Goal: Communication & Community: Answer question/provide support

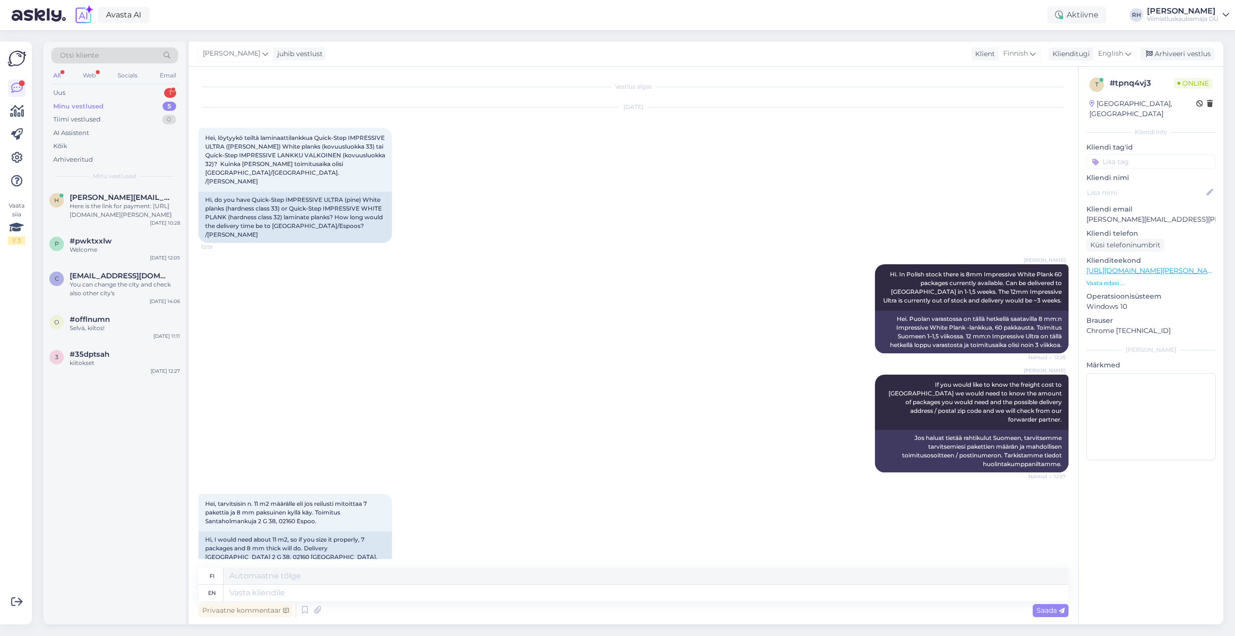
scroll to position [1455, 0]
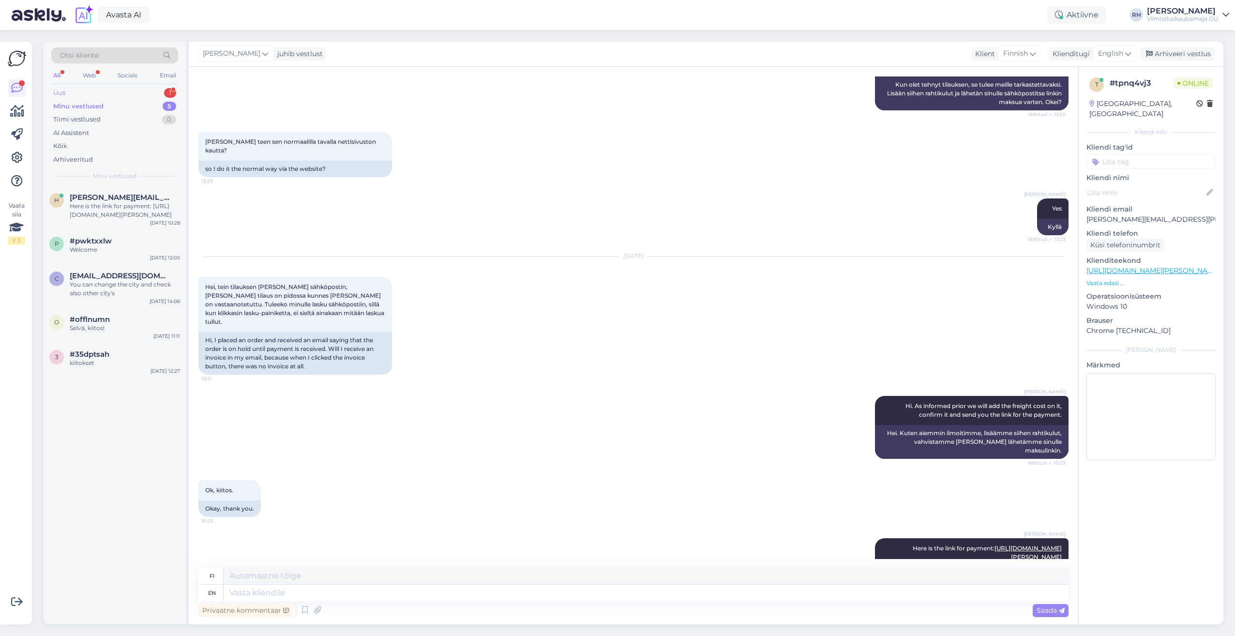
click at [100, 91] on div "Uus 1" at bounding box center [114, 93] width 127 height 14
click at [116, 212] on div "Tere! Tegin just ühe tellimuse, aga arvet millegipärast ei tulnud koos tellimus…" at bounding box center [125, 210] width 110 height 17
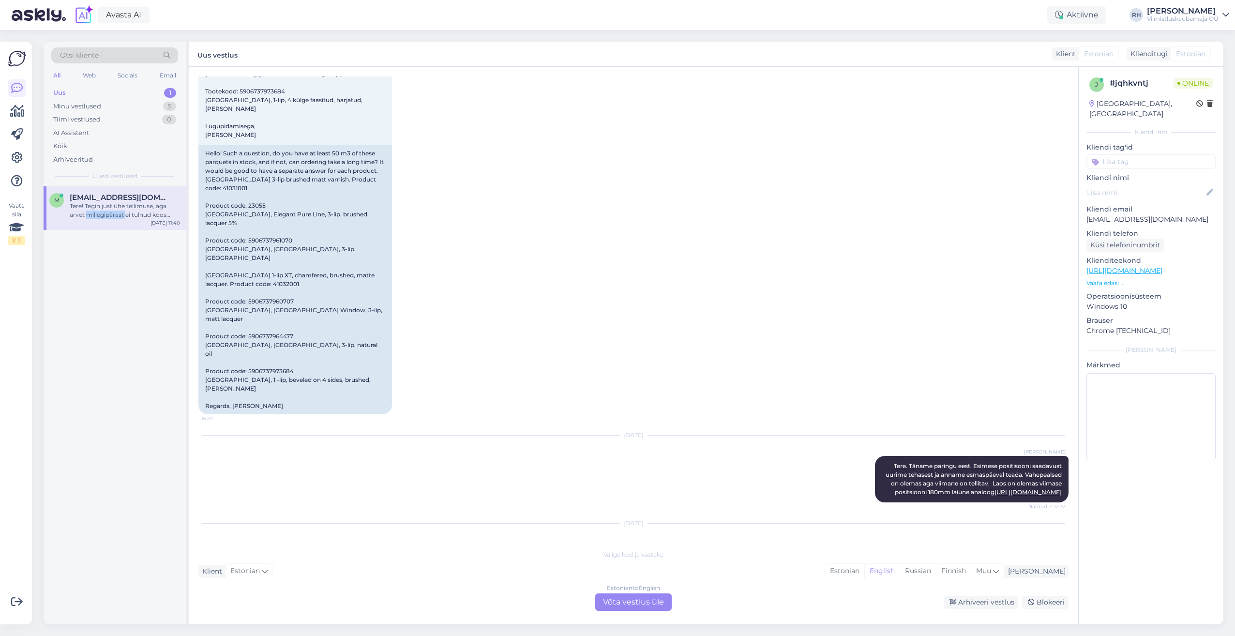
scroll to position [436, 0]
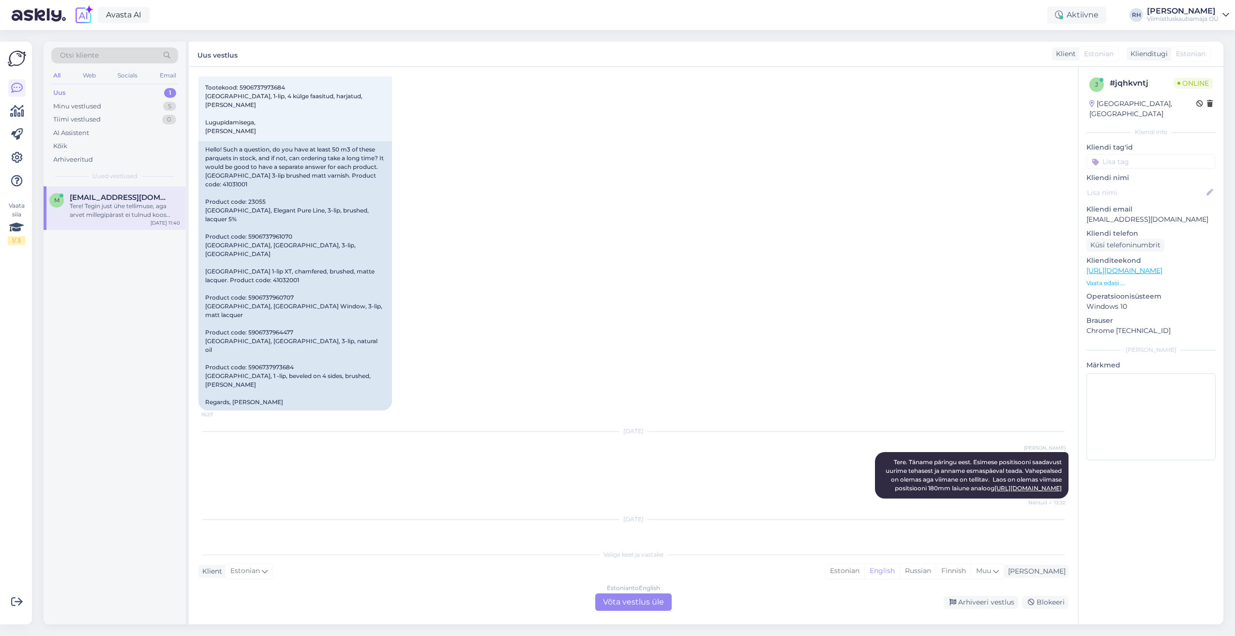
drag, startPoint x: 299, startPoint y: 506, endPoint x: 377, endPoint y: 521, distance: 80.2
click at [377, 540] on div "Tere! Tegin just ühe tellimuse, aga arvet millegipärast ei tulnud koos tellimus…" at bounding box center [295, 554] width 194 height 29
click at [555, 509] on div "[DATE] Tere! Tegin just ühe tellimuse, aga arvet millegipärast ei tulnud koos t…" at bounding box center [633, 544] width 870 height 71
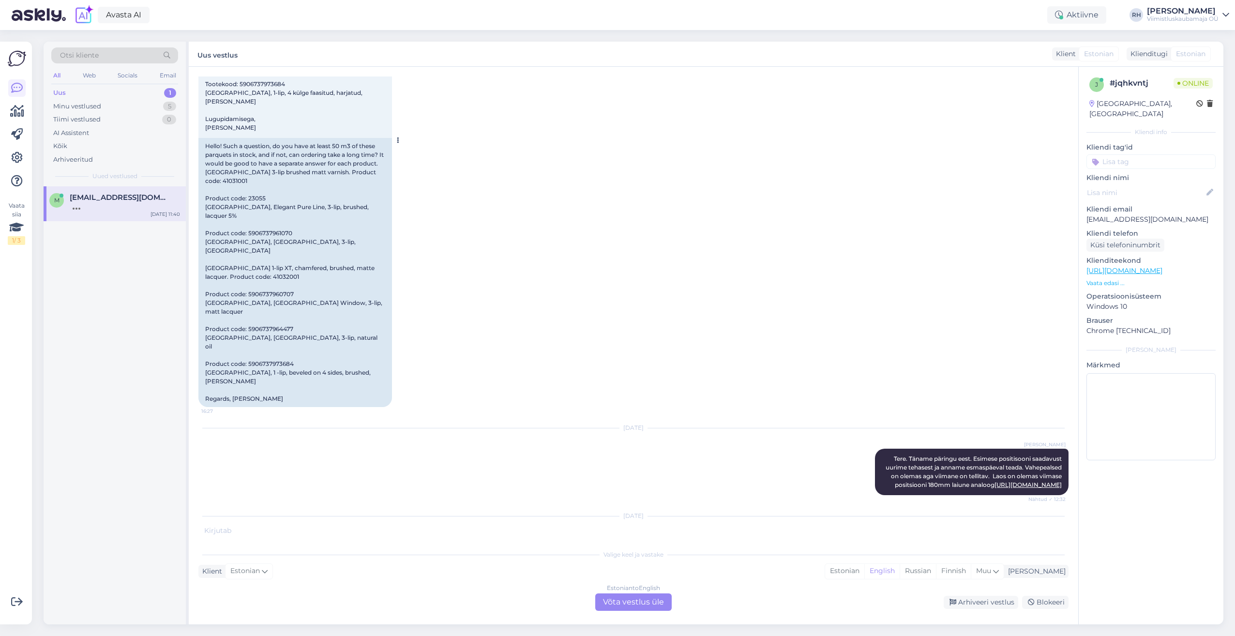
scroll to position [447, 0]
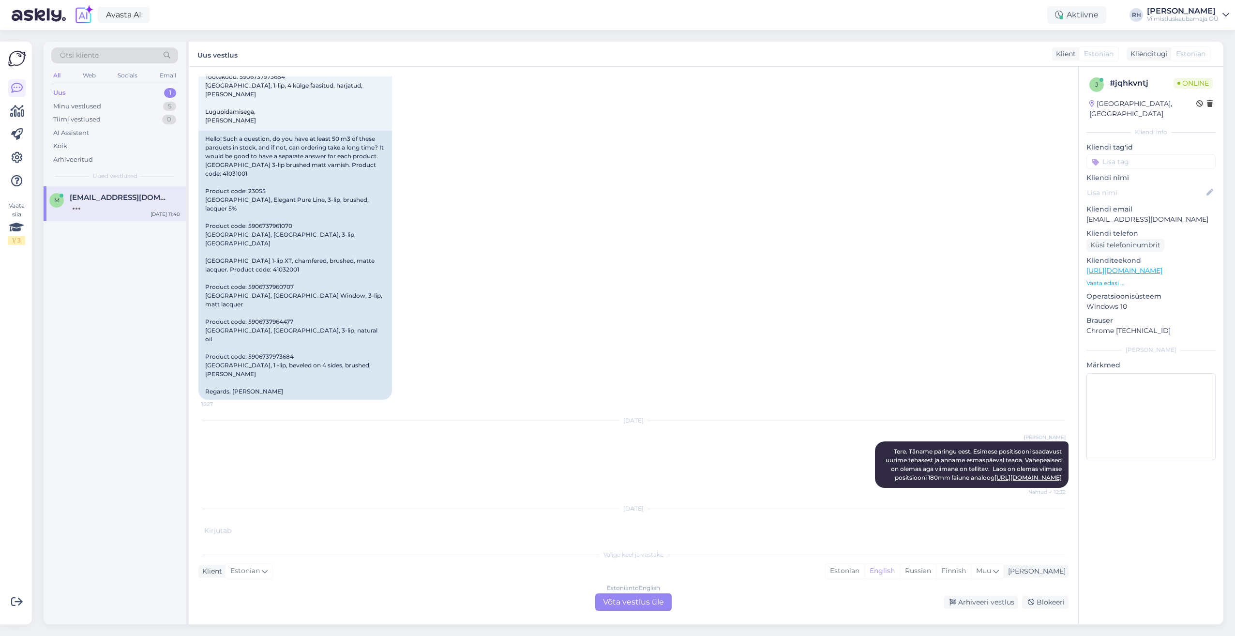
click at [632, 599] on div "Estonian to English Võta vestlus üle" at bounding box center [633, 601] width 76 height 17
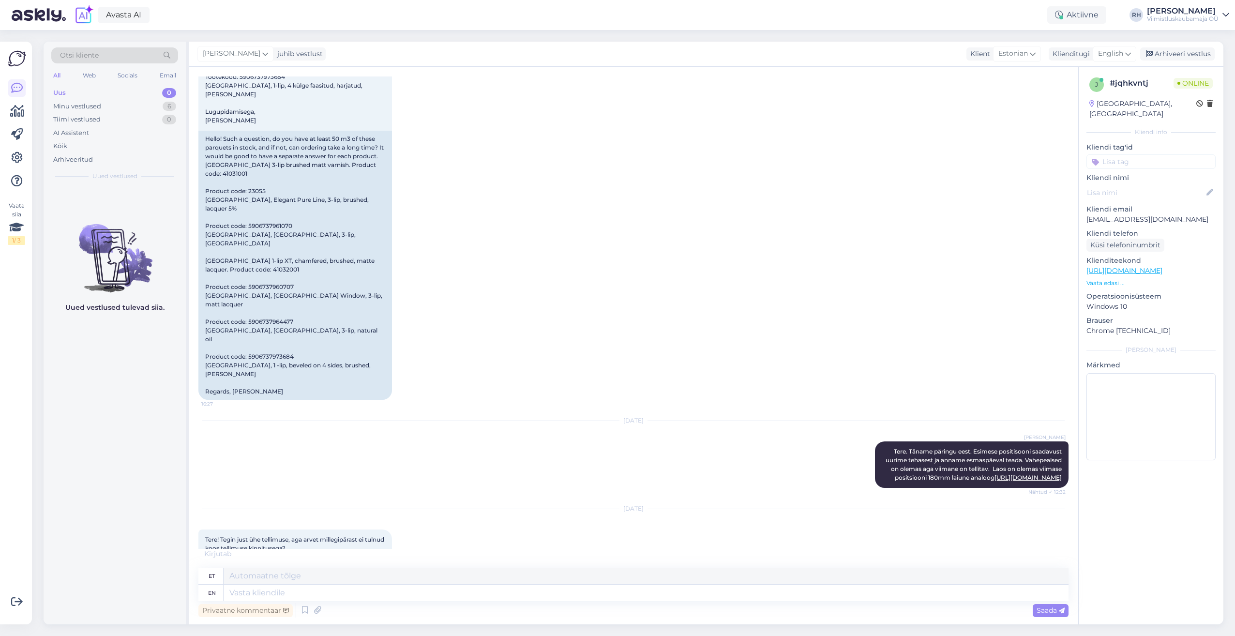
scroll to position [438, 0]
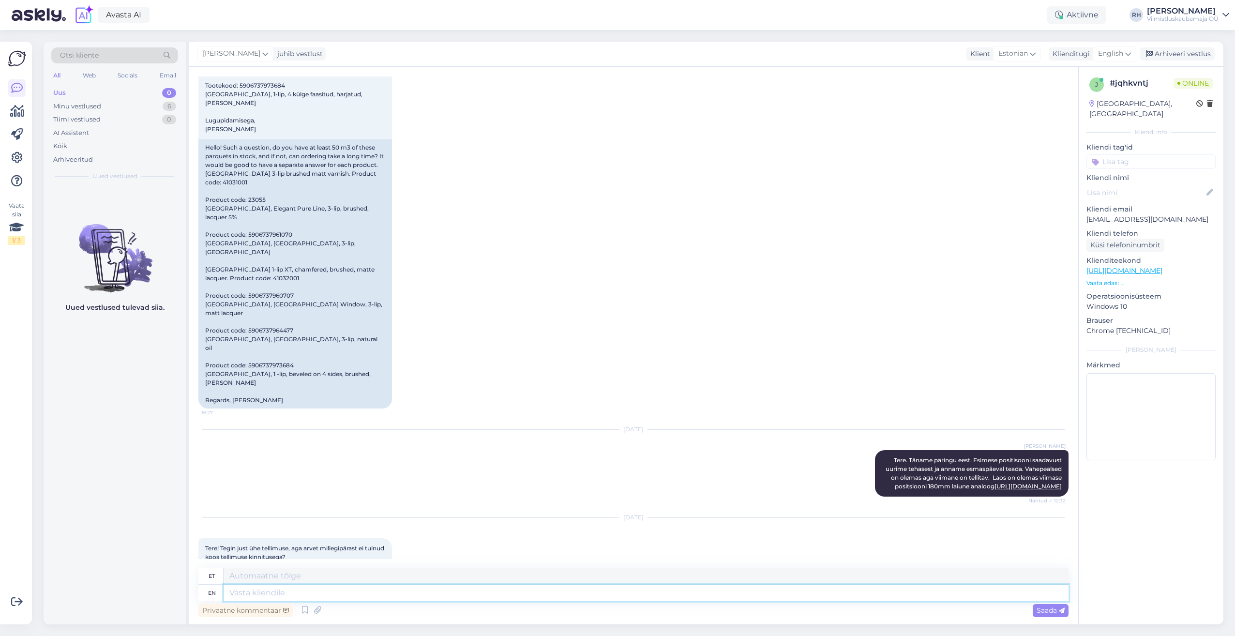
click at [259, 592] on textarea at bounding box center [646, 593] width 845 height 16
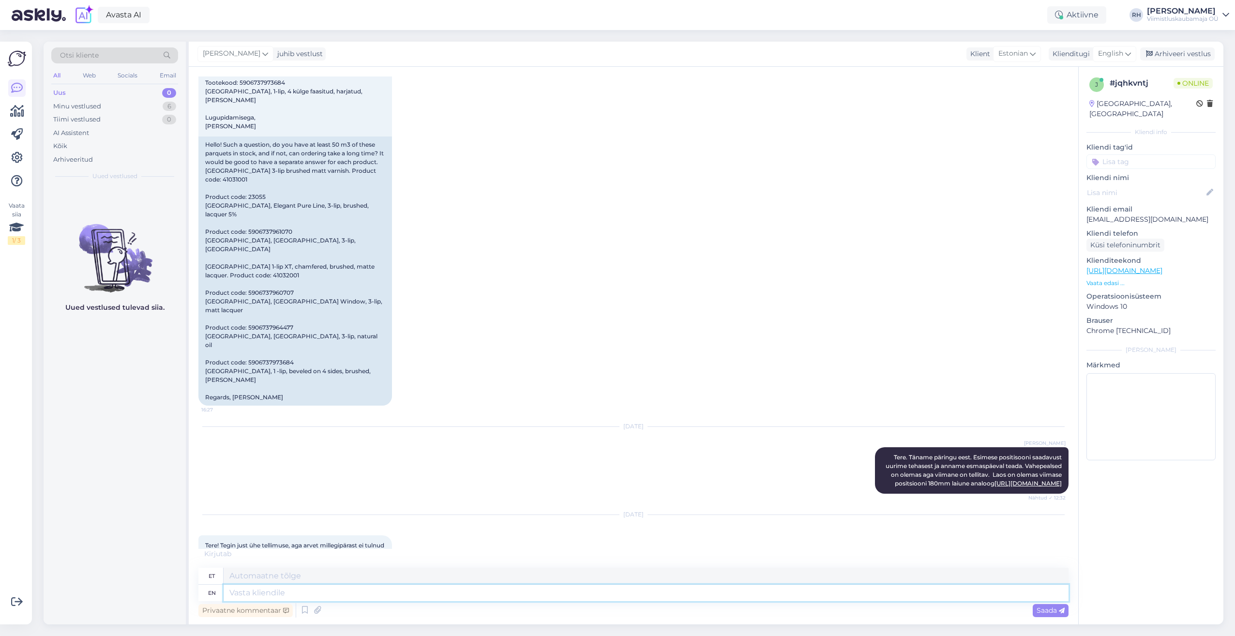
scroll to position [449, 0]
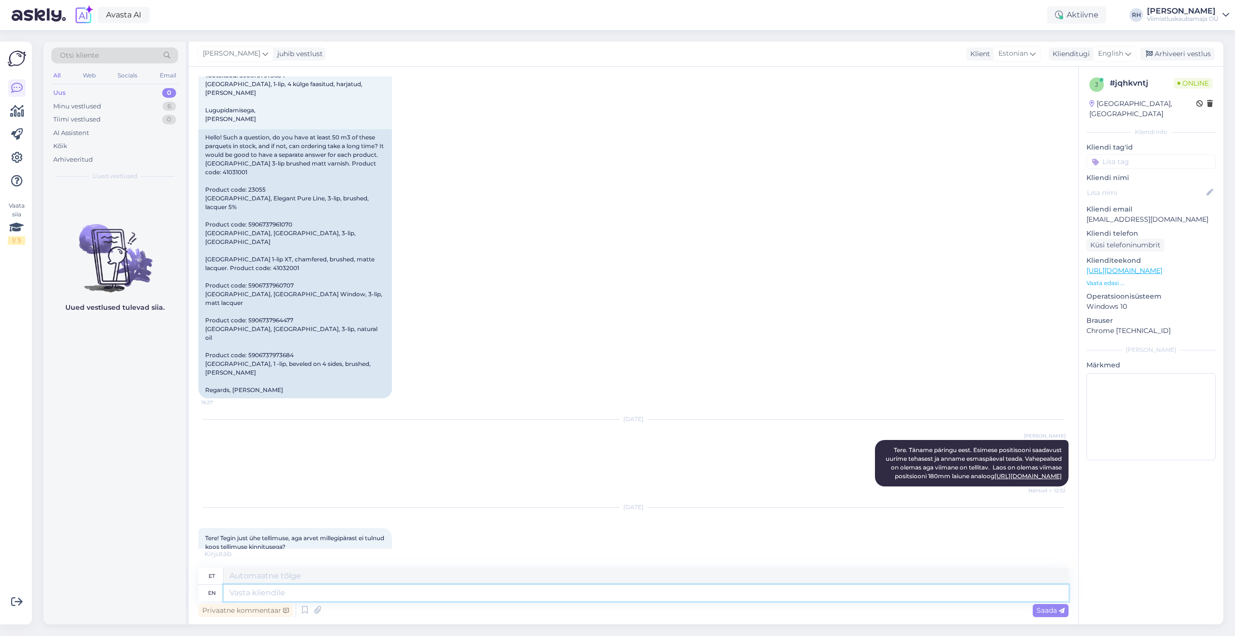
type textarea "p"
type textarea "t"
type textarea "Tere."
type textarea "Tere. Kas"
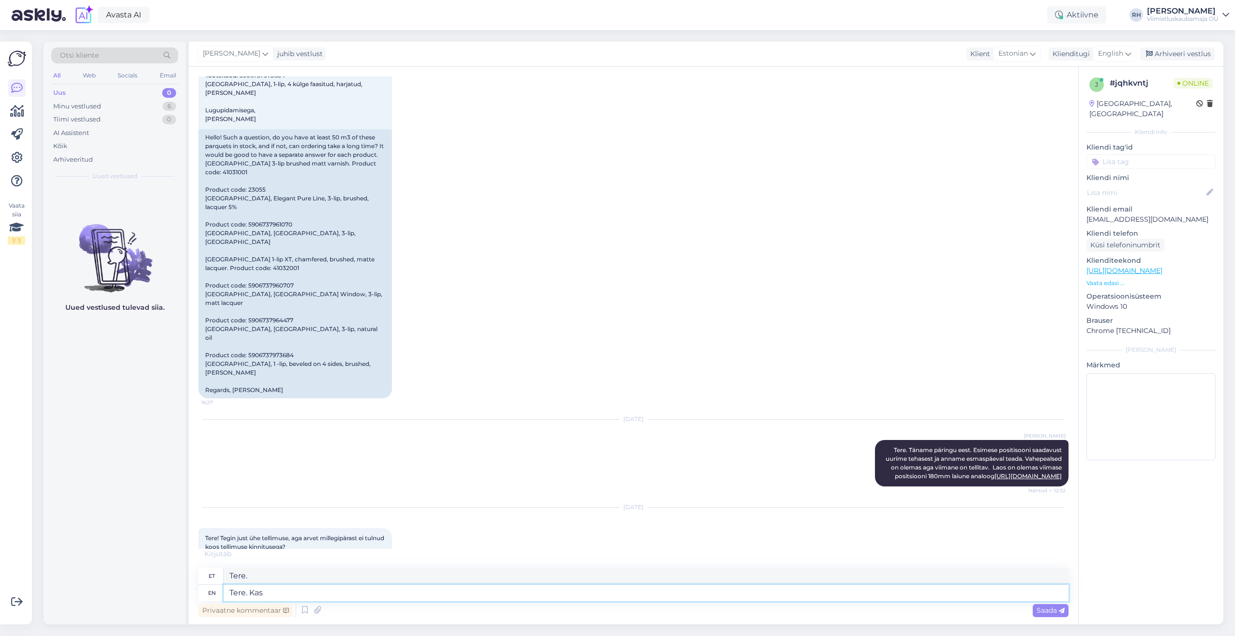
type textarea "Tere. Kas"
type textarea "Tere. Kas pe"
type textarea "Tere. Kas p"
type textarea "Tere. Kas peate s"
type textarea "Tere. Kas peate"
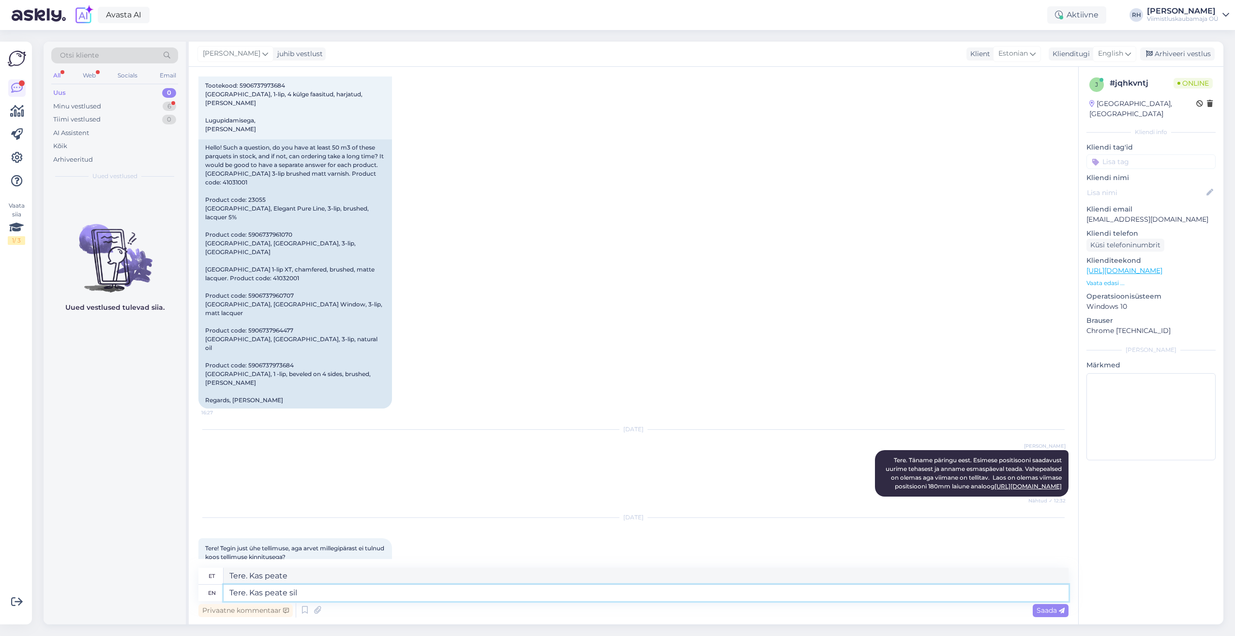
scroll to position [496, 0]
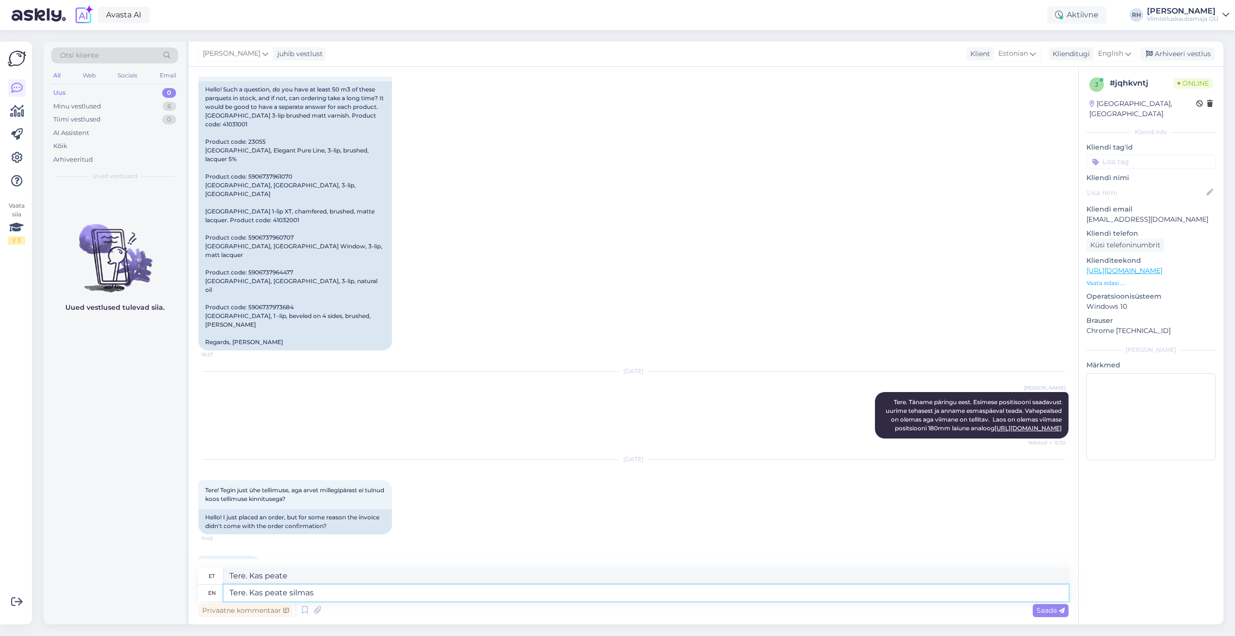
type textarea "Tere. Kas peate silmas"
type textarea "Tere. Kas peate silmad"
type textarea "Tere. Kas peate silmas 1pk"
type textarea "Tere. Kas peate silmas 1 tk"
type textarea "Tere. Kas peate silmas 1pk Tarkett"
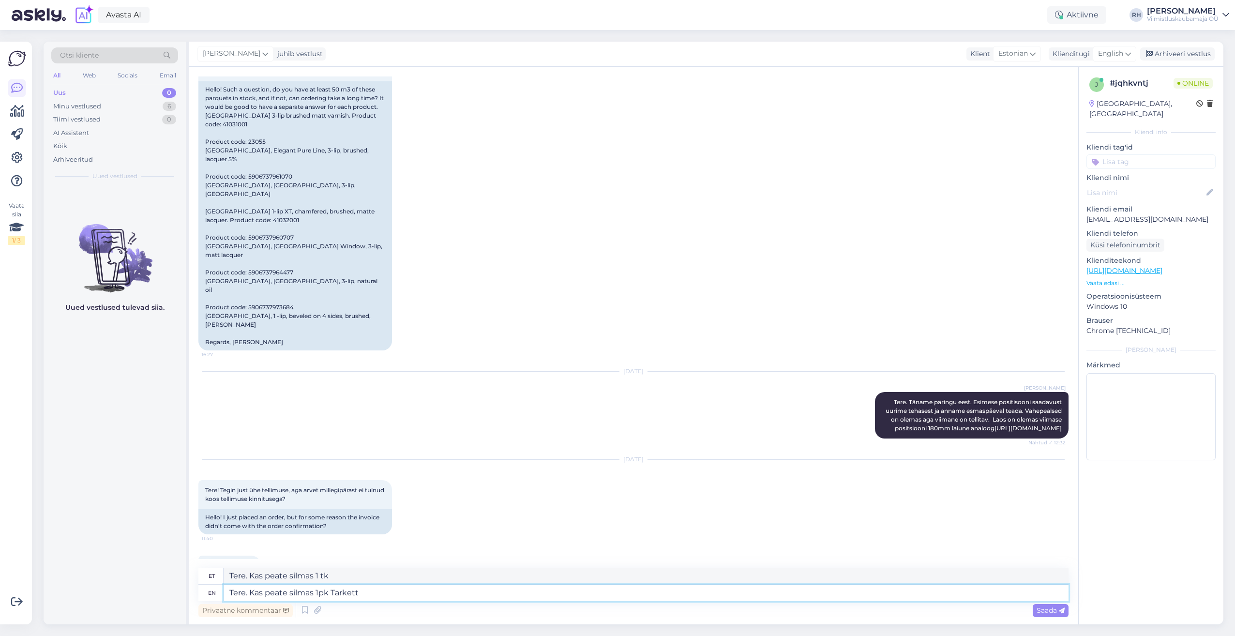
type textarea "Tere. Kas peate silmas 1pk Tarkett"
type textarea "Tere. Kas peate silmas 1pk Tarkett XT"
type textarea "Tere. Kas peate silmas 1pk Tarkett XT parketti?"
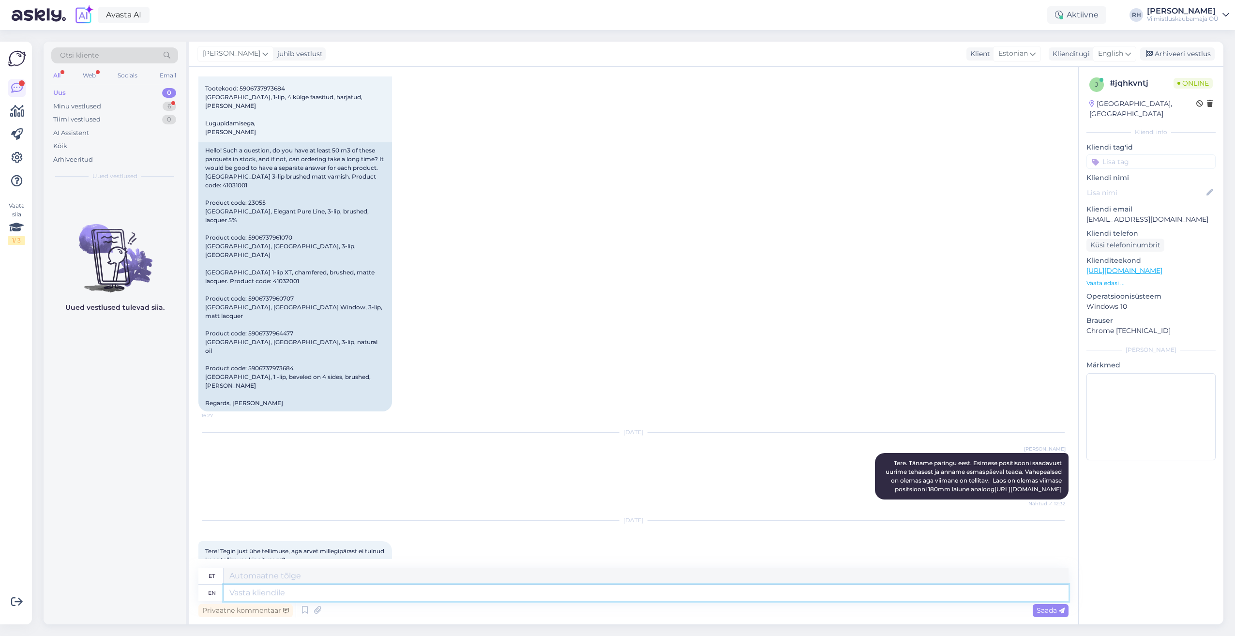
scroll to position [613, 0]
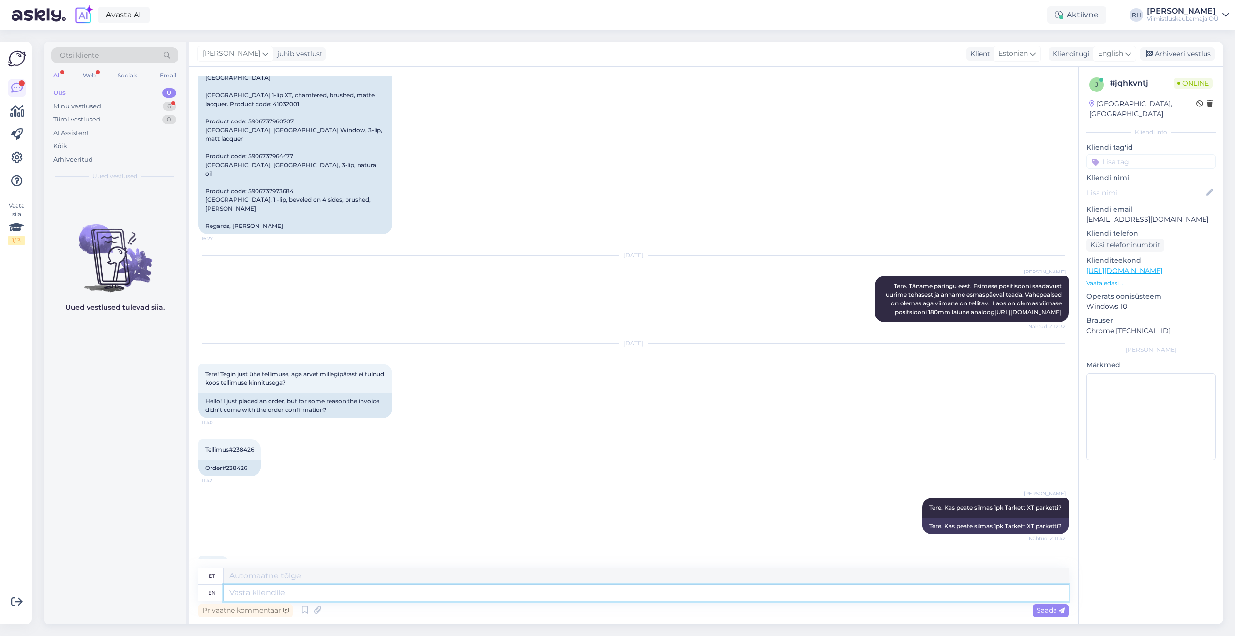
click at [295, 590] on textarea at bounding box center [646, 593] width 845 height 16
type textarea "[PERSON_NAME]"
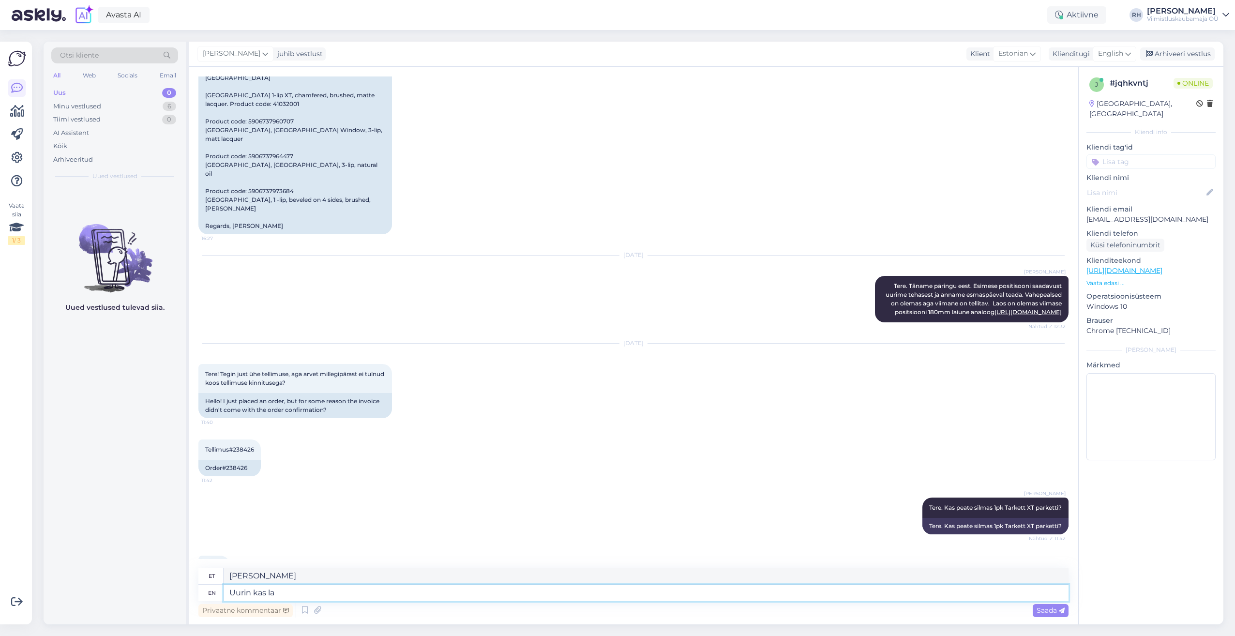
type textarea "[PERSON_NAME]"
type textarea "Uurin kas la"
type textarea "Uurin kas laos o"
type textarea "Urin Kas [GEOGRAPHIC_DATA]"
type textarea "Uurin kas laos on"
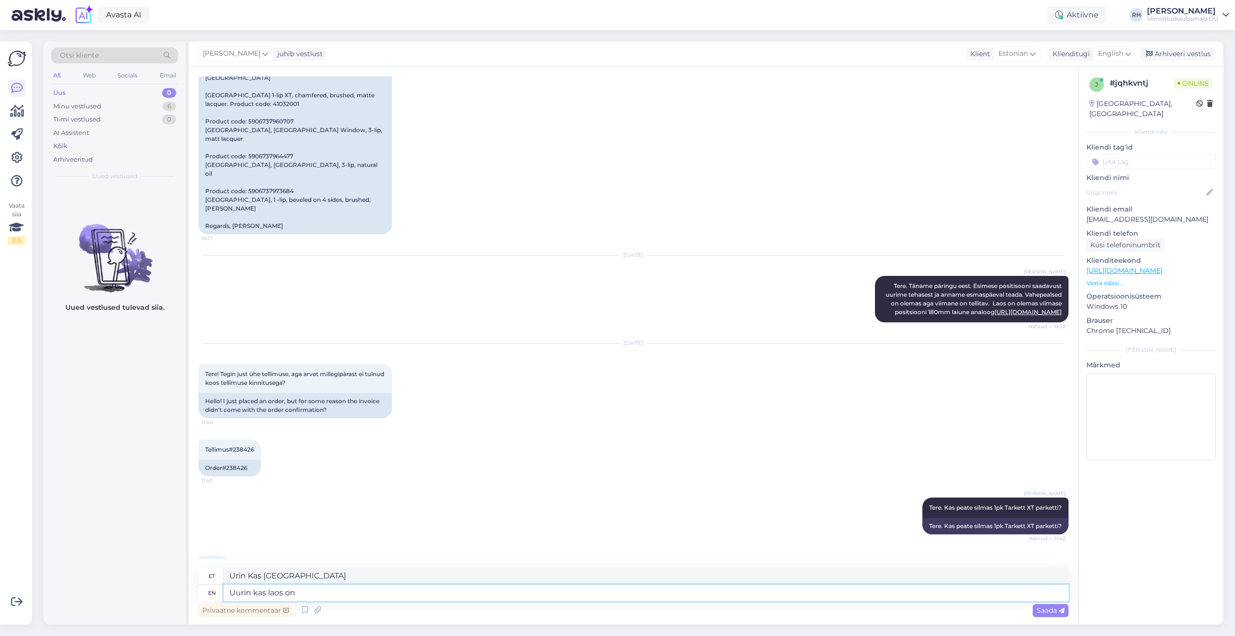
type textarea "Urin kas [GEOGRAPHIC_DATA] on"
type textarea "Uurin kas laos on ja"
type textarea "Uurin kas Laos on ja"
type textarea "Uurin kas laos on [PERSON_NAME]"
type textarea "Uurin kas Laos on ja saan"
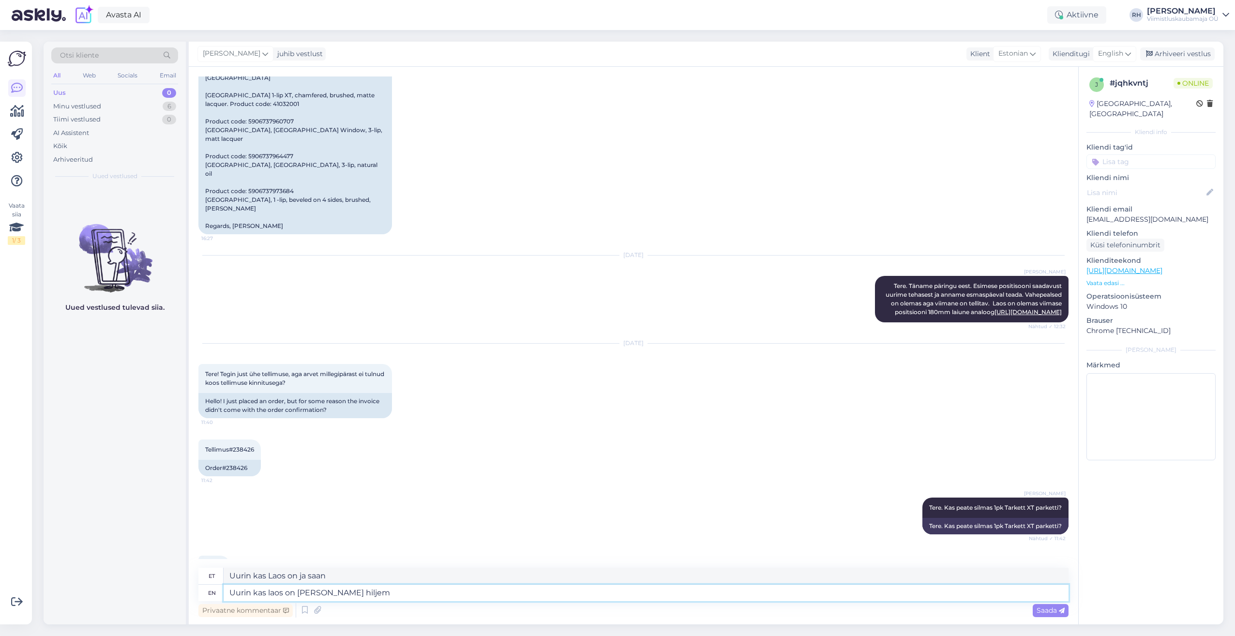
type textarea "Uurin kas laos on [PERSON_NAME] hiljem t"
type textarea "Uurin kas laos on [PERSON_NAME] hiljem"
type textarea "Uurin kas laos on [PERSON_NAME] hiljem teile"
type textarea "Uurin kas laos on [PERSON_NAME] hiljem teile mailile m"
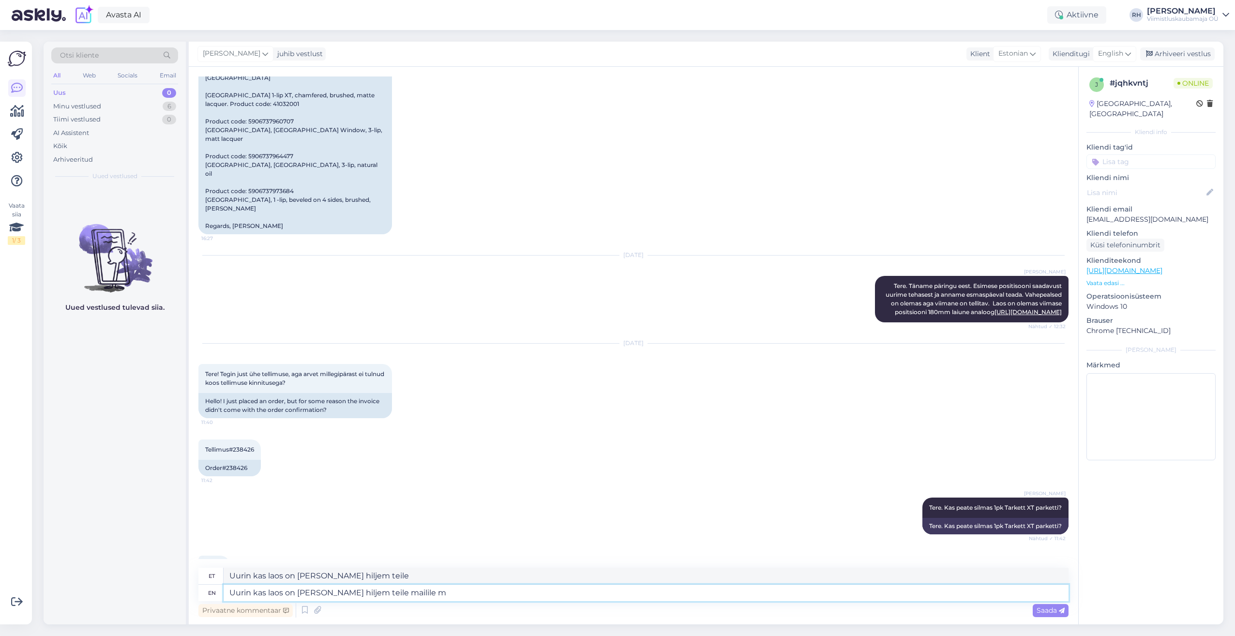
type textarea "Uurin kas laos on [PERSON_NAME] hiljem teile mailile"
type textarea "Uurin kas laos on [PERSON_NAME] hiljem teile mailile makse"
type textarea "Uurin kas laos on [PERSON_NAME] hiljem teile mailile makse linki."
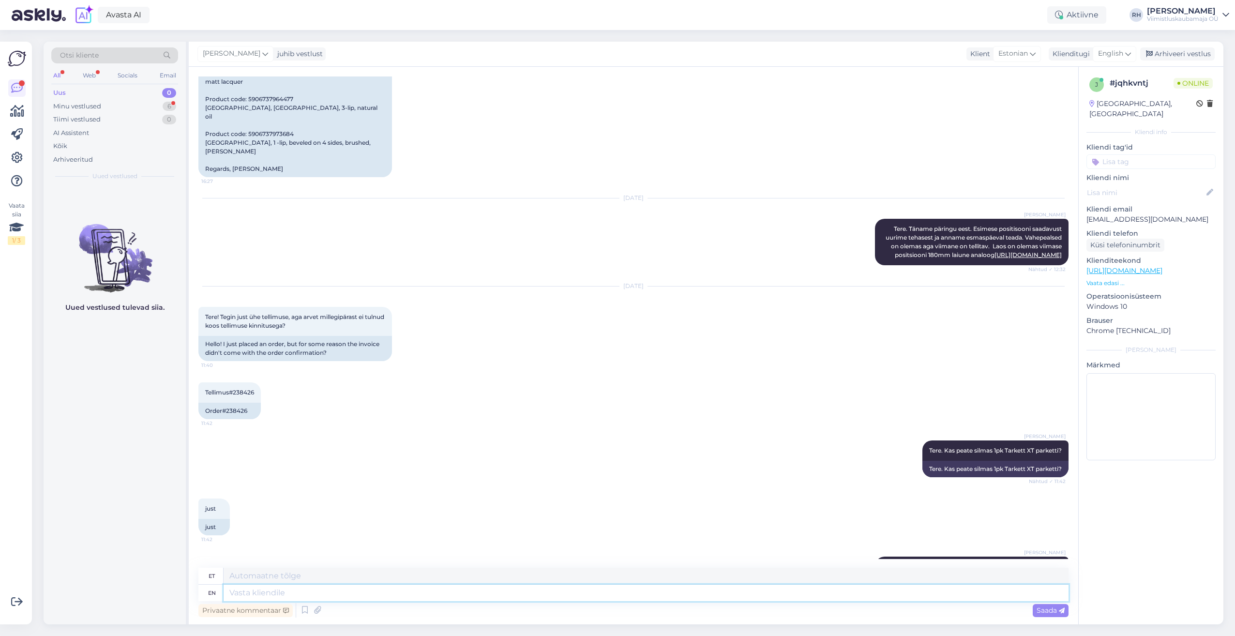
scroll to position [632, 0]
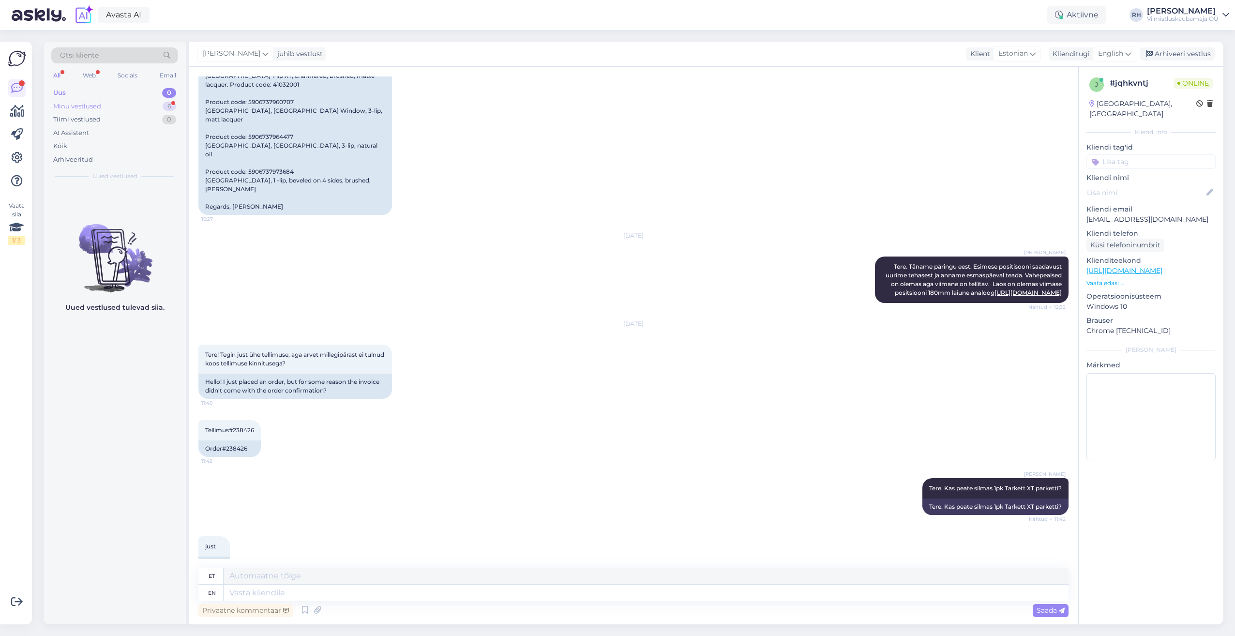
click at [111, 106] on div "Minu vestlused 6" at bounding box center [114, 107] width 127 height 14
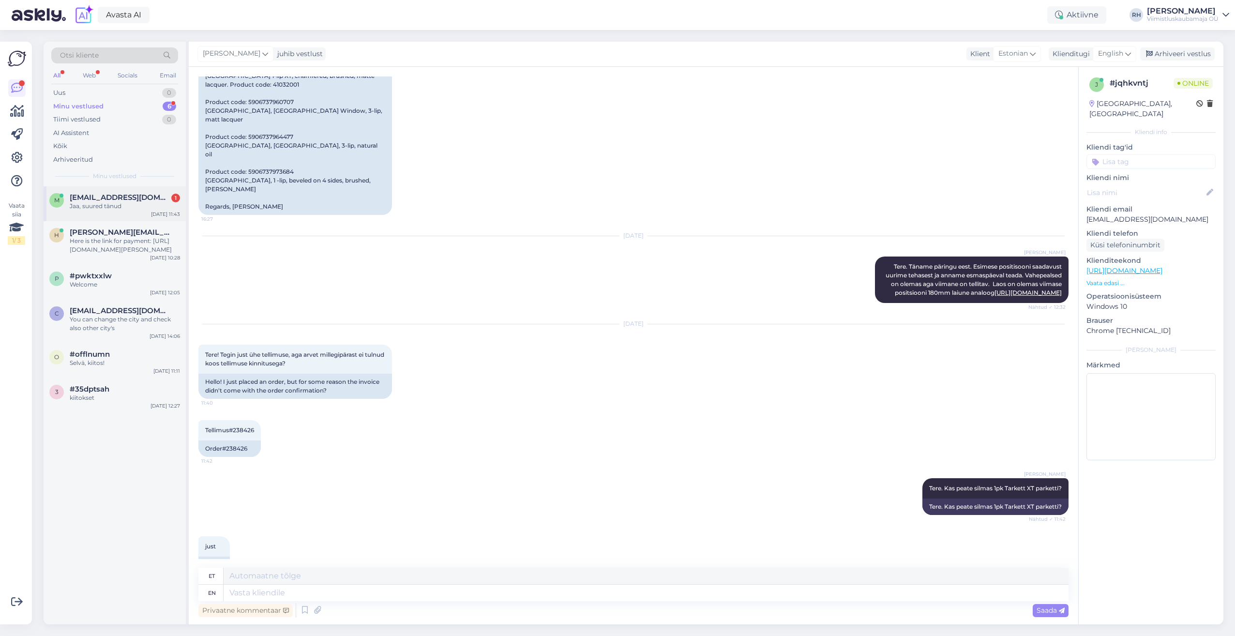
click at [122, 200] on span "[EMAIL_ADDRESS][DOMAIN_NAME]" at bounding box center [120, 197] width 101 height 9
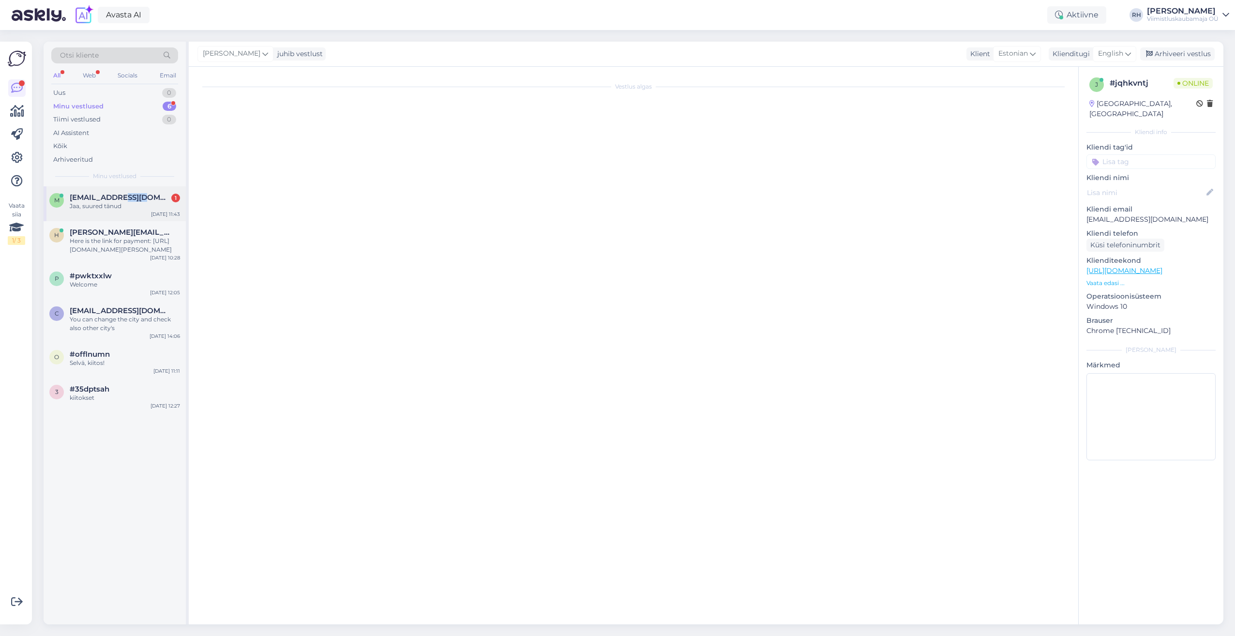
click at [122, 200] on span "[EMAIL_ADDRESS][DOMAIN_NAME]" at bounding box center [120, 197] width 101 height 9
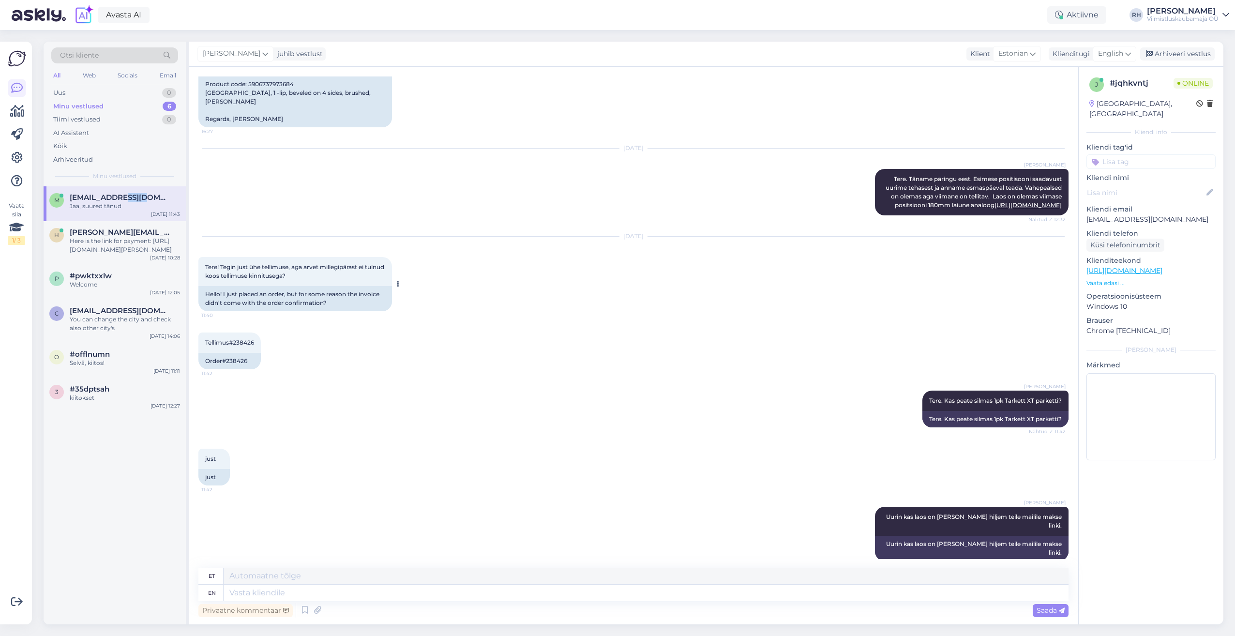
scroll to position [729, 0]
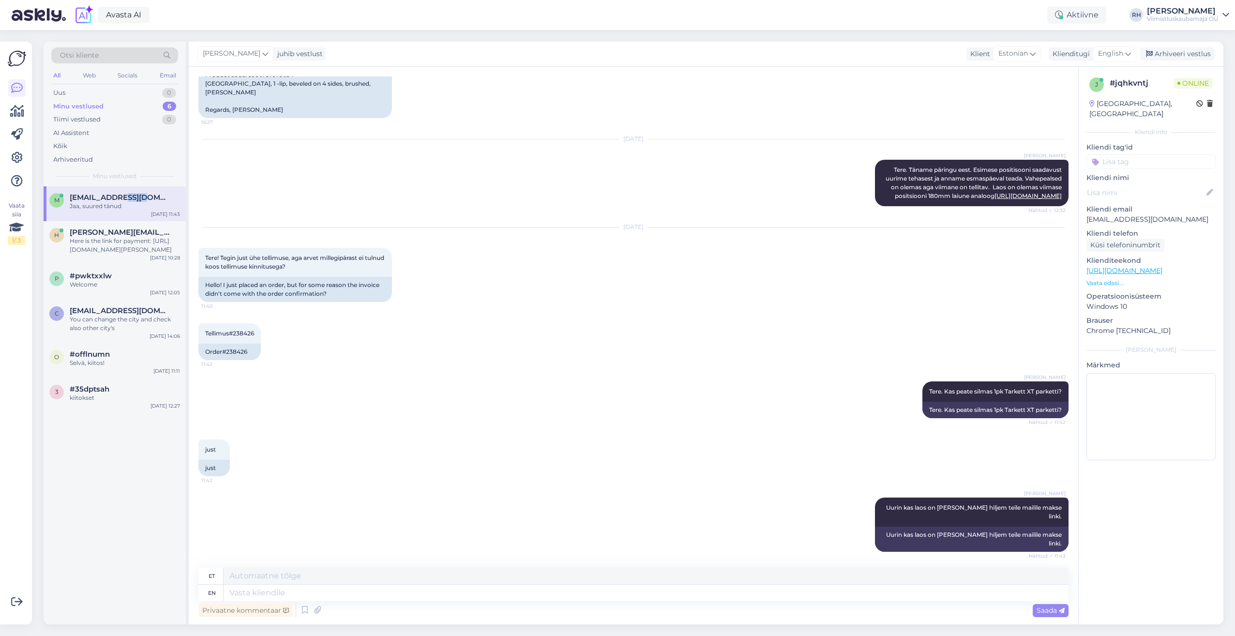
click at [130, 198] on span "[EMAIL_ADDRESS][DOMAIN_NAME]" at bounding box center [120, 197] width 101 height 9
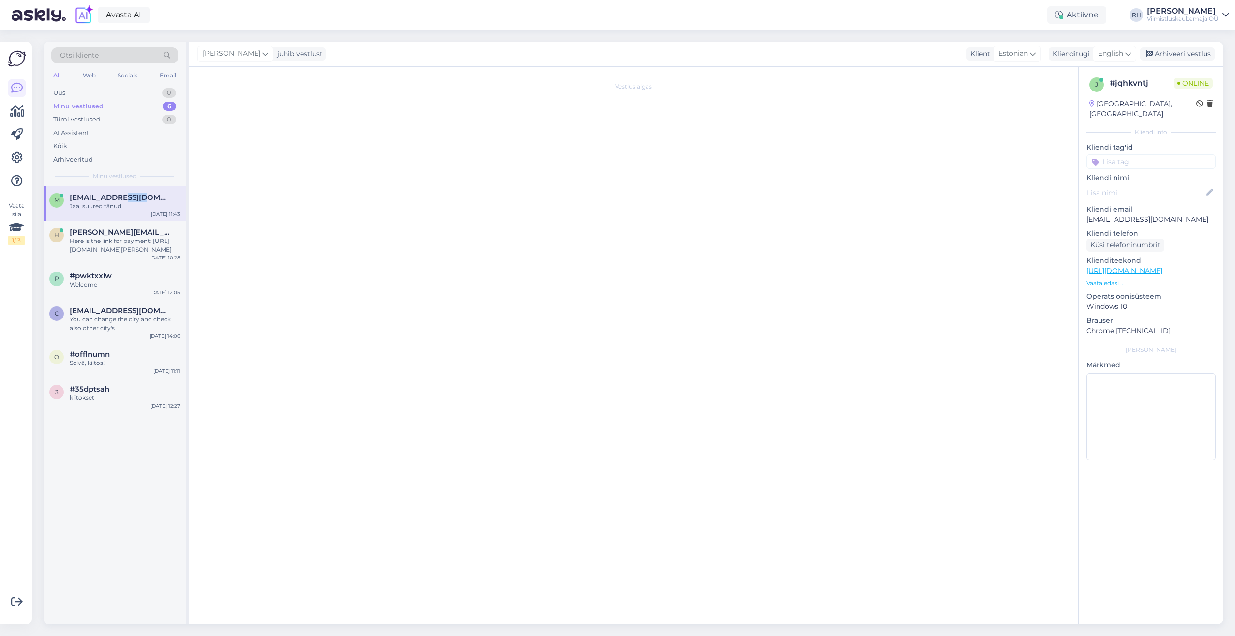
scroll to position [0, 0]
click at [130, 198] on span "[EMAIL_ADDRESS][DOMAIN_NAME]" at bounding box center [120, 197] width 101 height 9
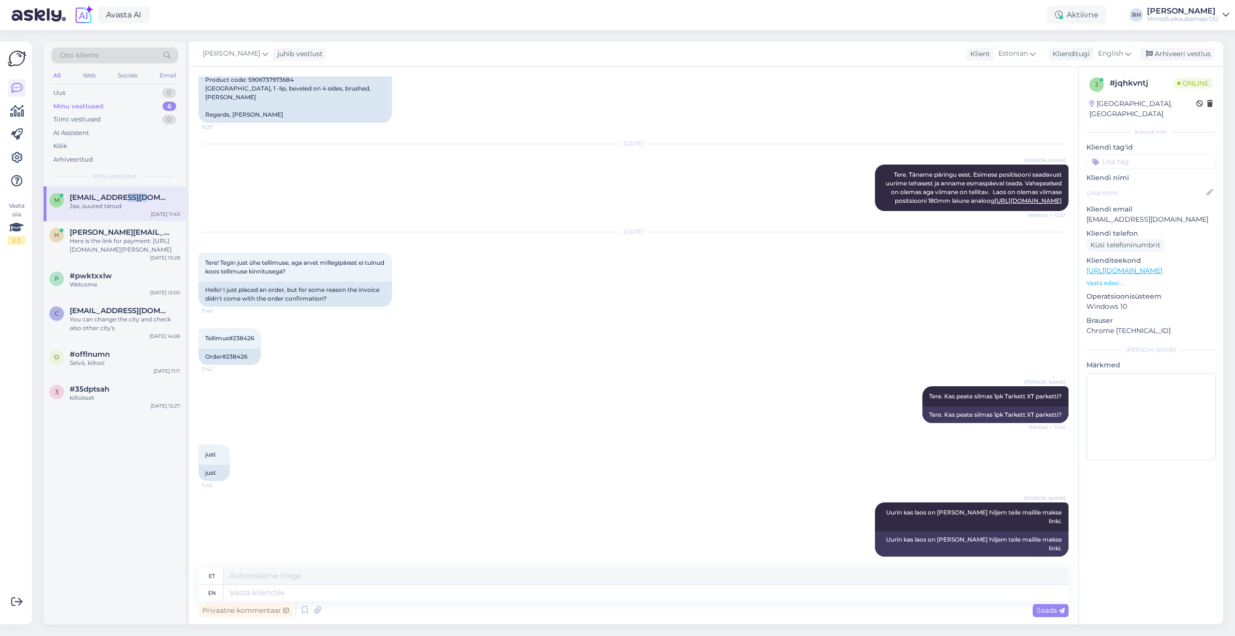
scroll to position [729, 0]
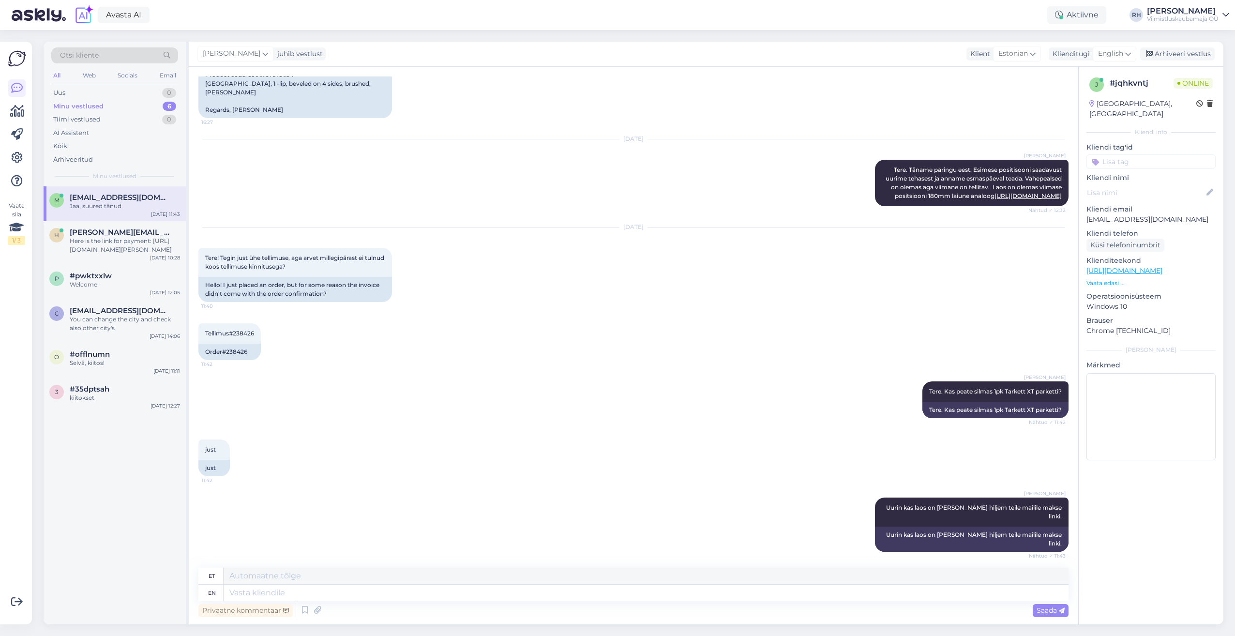
click at [418, 487] on div "Rivo Hiis Uurin kas laos on [PERSON_NAME] hiljem teile mailile makse linki. Näh…" at bounding box center [633, 524] width 870 height 75
click at [266, 590] on textarea at bounding box center [646, 593] width 845 height 16
click at [252, 574] on textarea at bounding box center [646, 576] width 845 height 16
click at [1115, 55] on span "English" at bounding box center [1110, 53] width 25 height 11
type input "est"
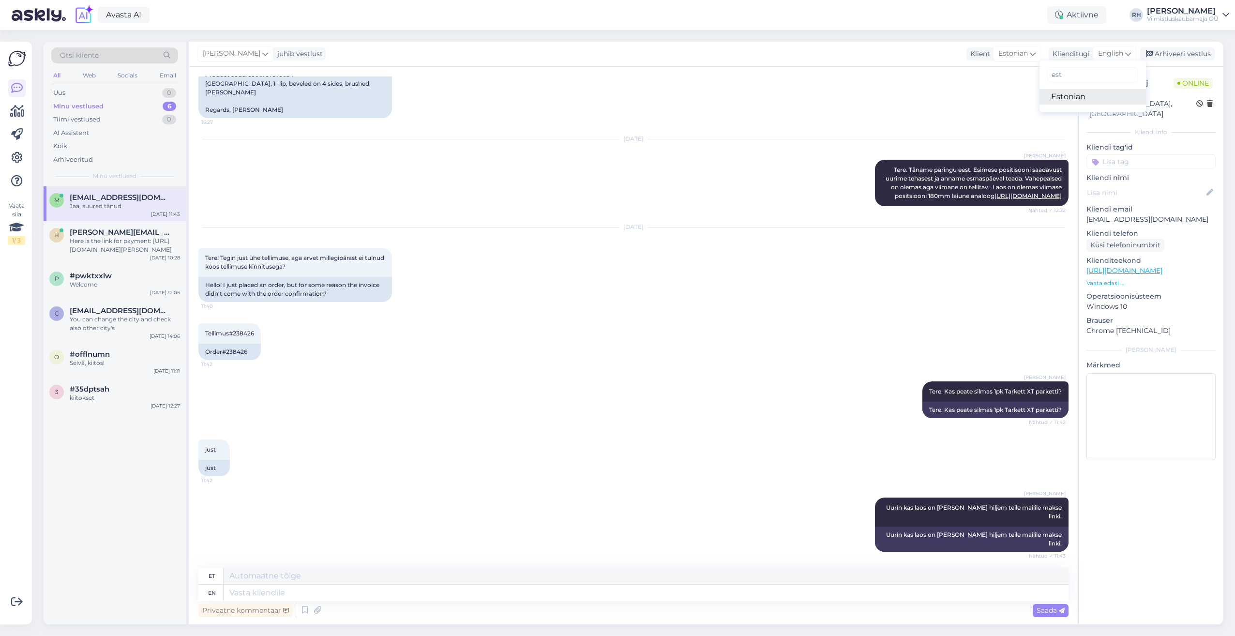
click at [1069, 93] on link "Estonian" at bounding box center [1092, 96] width 106 height 15
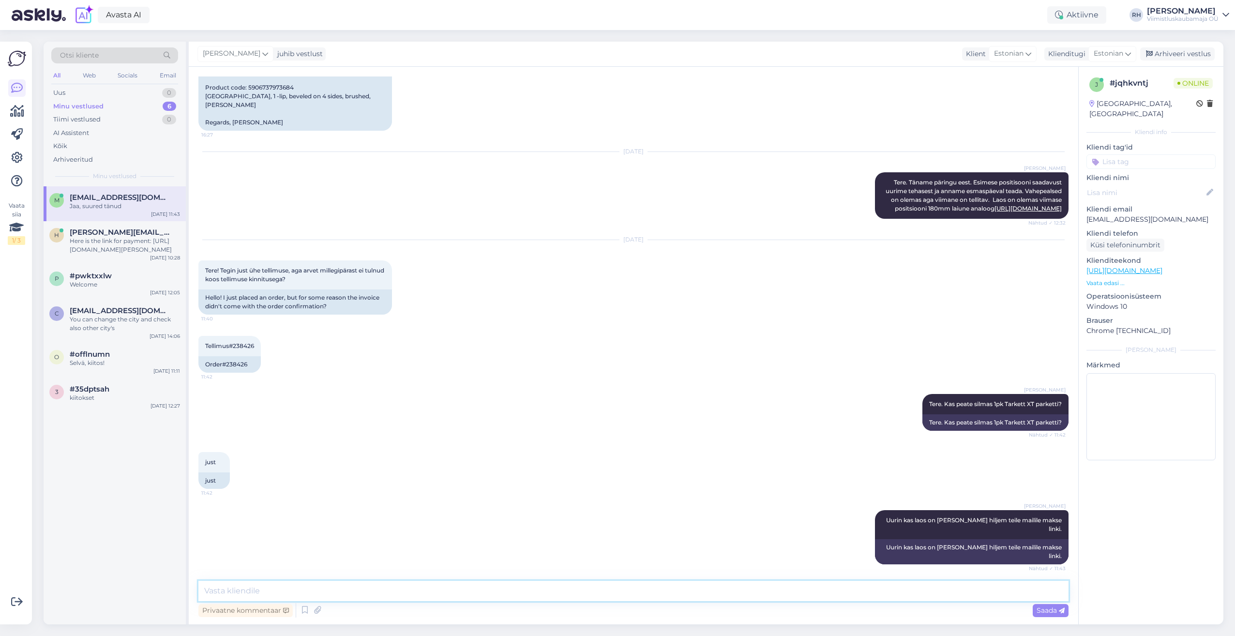
click at [241, 590] on textarea at bounding box center [633, 591] width 870 height 20
type textarea "On olemas. [PERSON_NAME] ära tasute saate esmaspäeval laost kätte. Sobib? Lisan…"
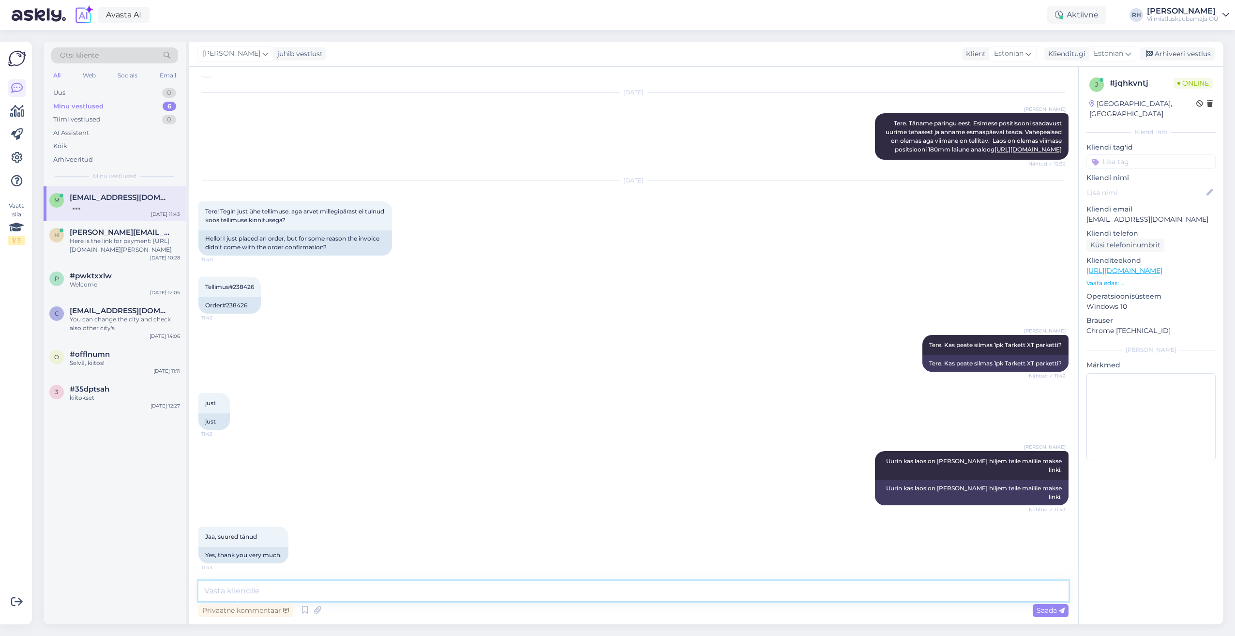
scroll to position [817, 0]
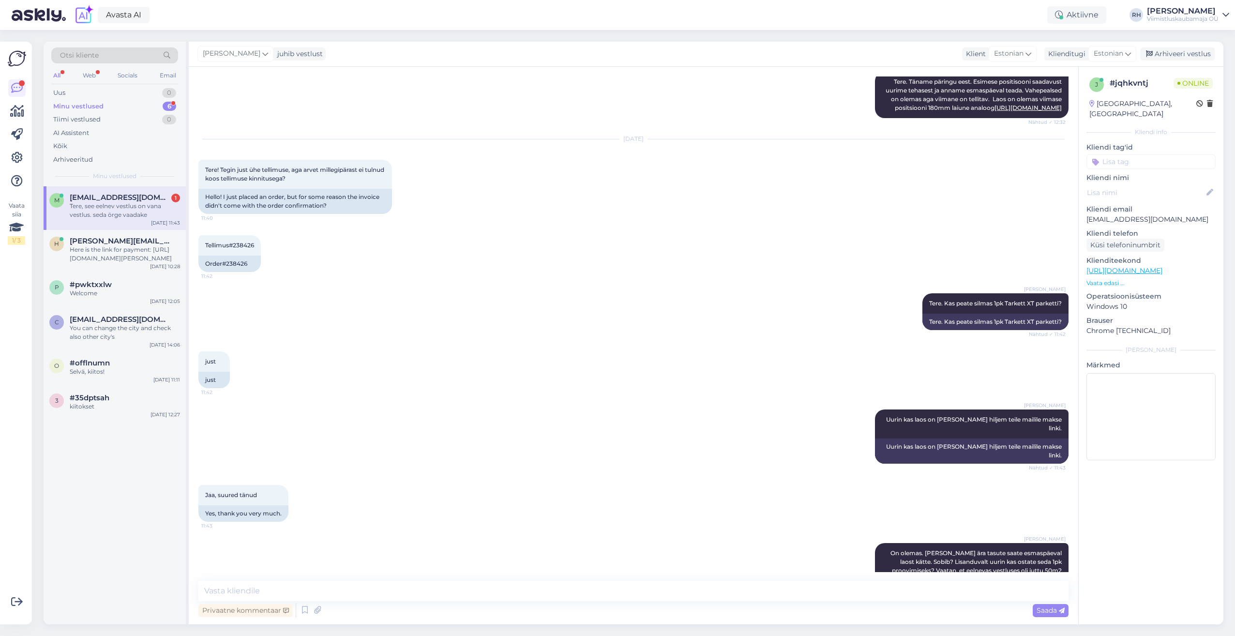
click at [456, 399] on div "Rivo Hiis Uurin kas laos on [PERSON_NAME] hiljem teile mailile makse linki. Näh…" at bounding box center [633, 436] width 870 height 75
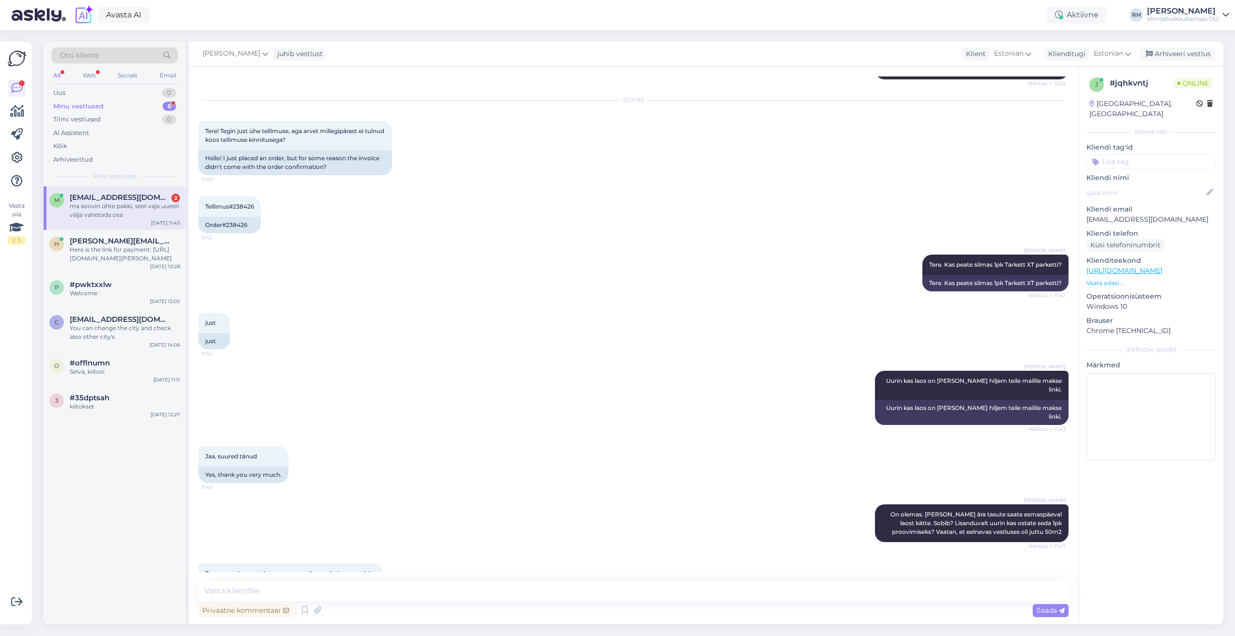
scroll to position [858, 0]
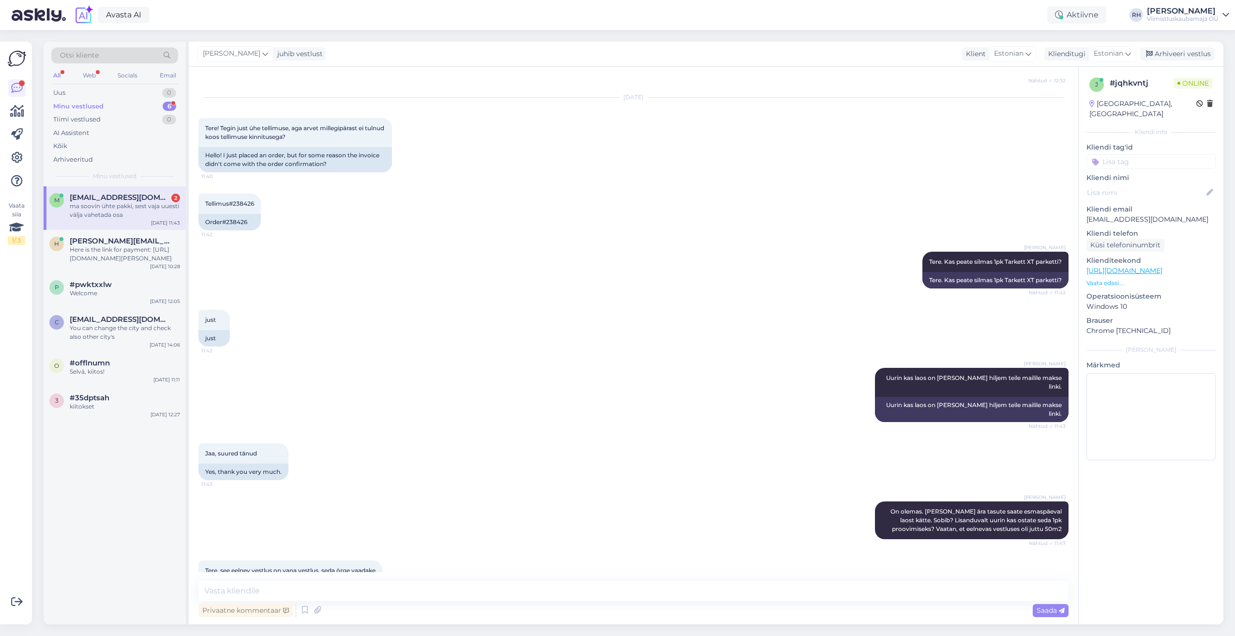
drag, startPoint x: 290, startPoint y: 546, endPoint x: 370, endPoint y: 545, distance: 79.4
click at [370, 602] on div "ma soovin ühte pakki, sest vaja uuesti välja vahetada osa 11:48" at bounding box center [287, 612] width 178 height 20
drag, startPoint x: 370, startPoint y: 545, endPoint x: 349, endPoint y: 569, distance: 31.5
click at [349, 591] on div "ma soovin ühte pakki, sest vaja uuesti välja vahetada osa 11:48" at bounding box center [633, 612] width 870 height 42
click at [366, 608] on span "ma soovin ühte pakki, sest vaja uuesti välja vahetada osa" at bounding box center [287, 611] width 164 height 7
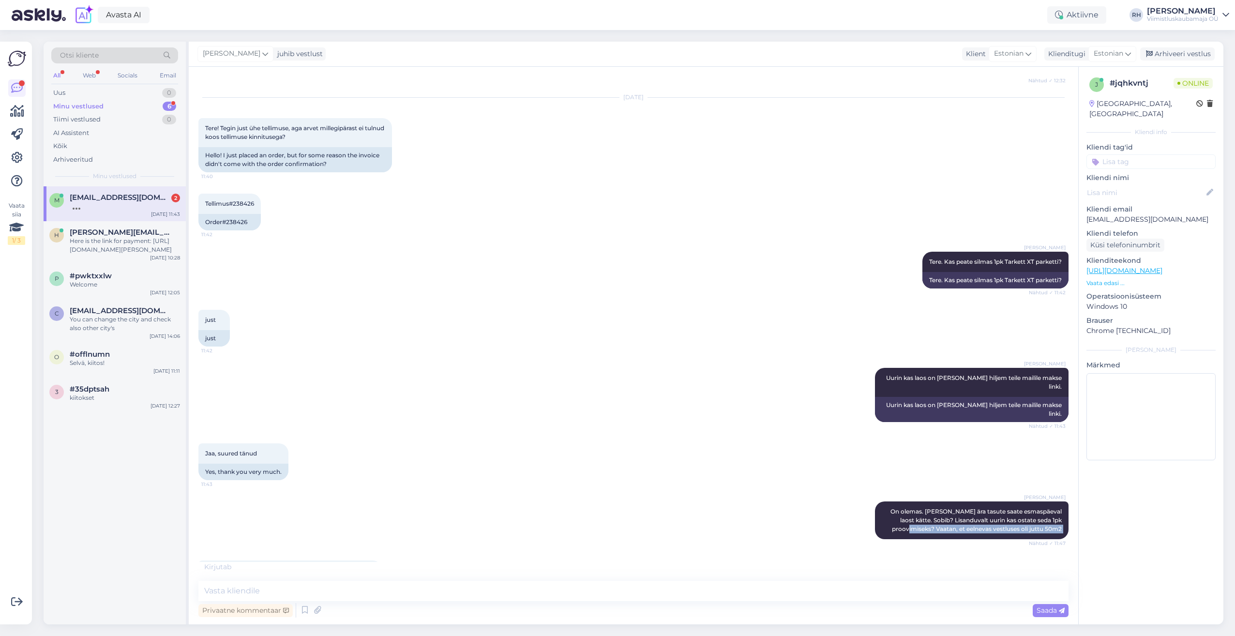
drag, startPoint x: 372, startPoint y: 551, endPoint x: 191, endPoint y: 488, distance: 191.3
click at [191, 488] on div "Vestlus algas [DATE] Tere! 15:15 Hello! Kas antud toodet on laos 50m3 [PERSON_N…" at bounding box center [633, 345] width 889 height 557
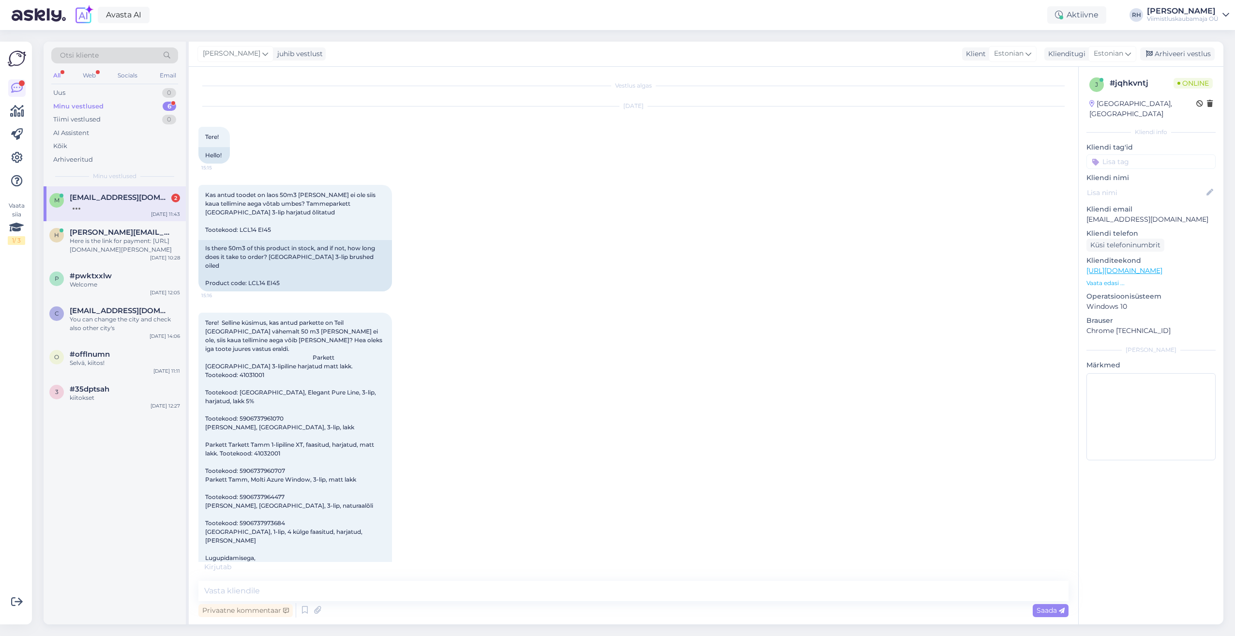
scroll to position [0, 0]
drag, startPoint x: 623, startPoint y: 103, endPoint x: 681, endPoint y: 150, distance: 74.7
click at [681, 150] on div "[DATE] Tere! 15:15 Hello!" at bounding box center [633, 136] width 870 height 78
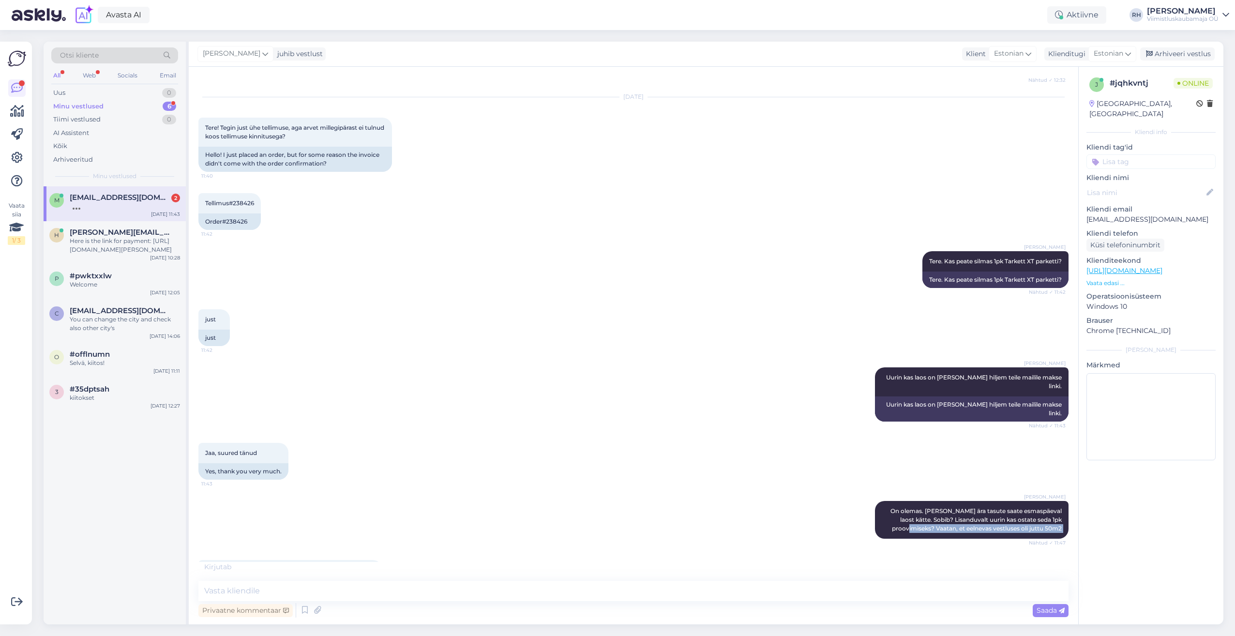
scroll to position [868, 0]
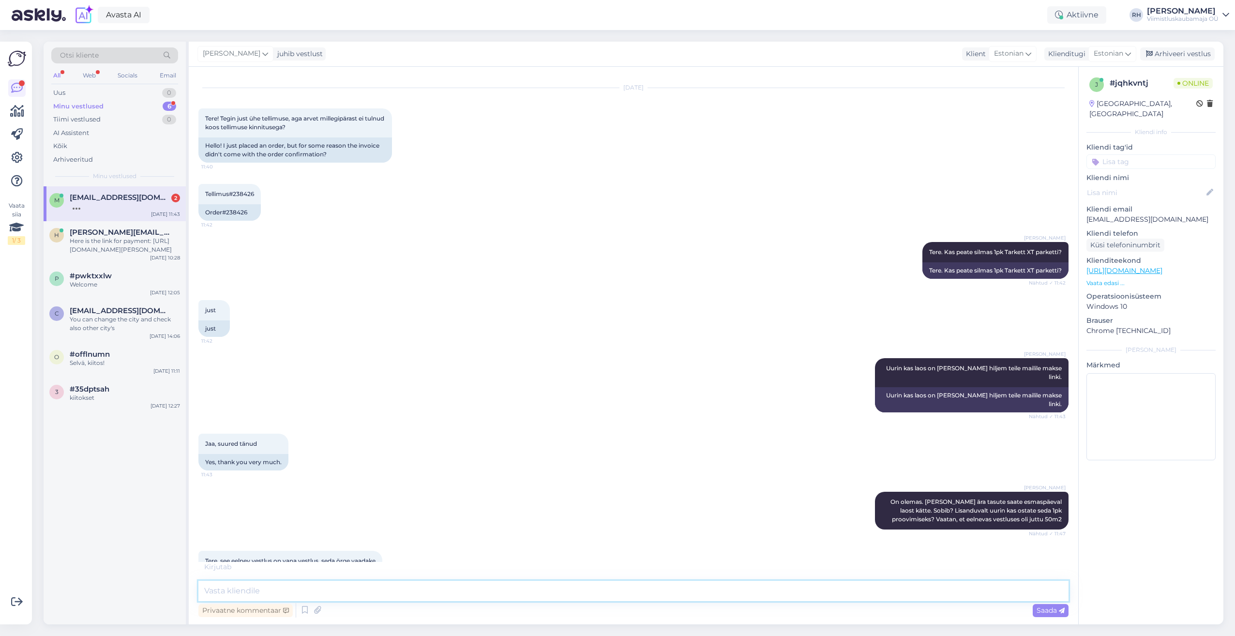
click at [295, 591] on textarea at bounding box center [633, 591] width 870 height 20
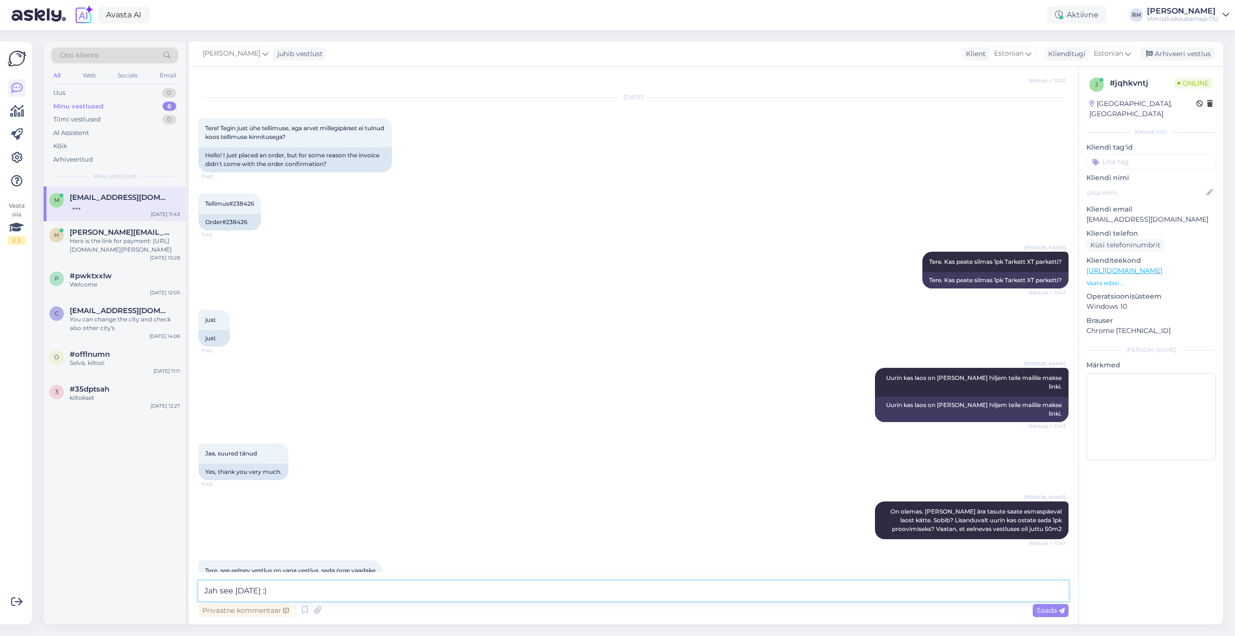
click at [220, 591] on textarea "Jah see [DATE] :)" at bounding box center [633, 591] width 870 height 20
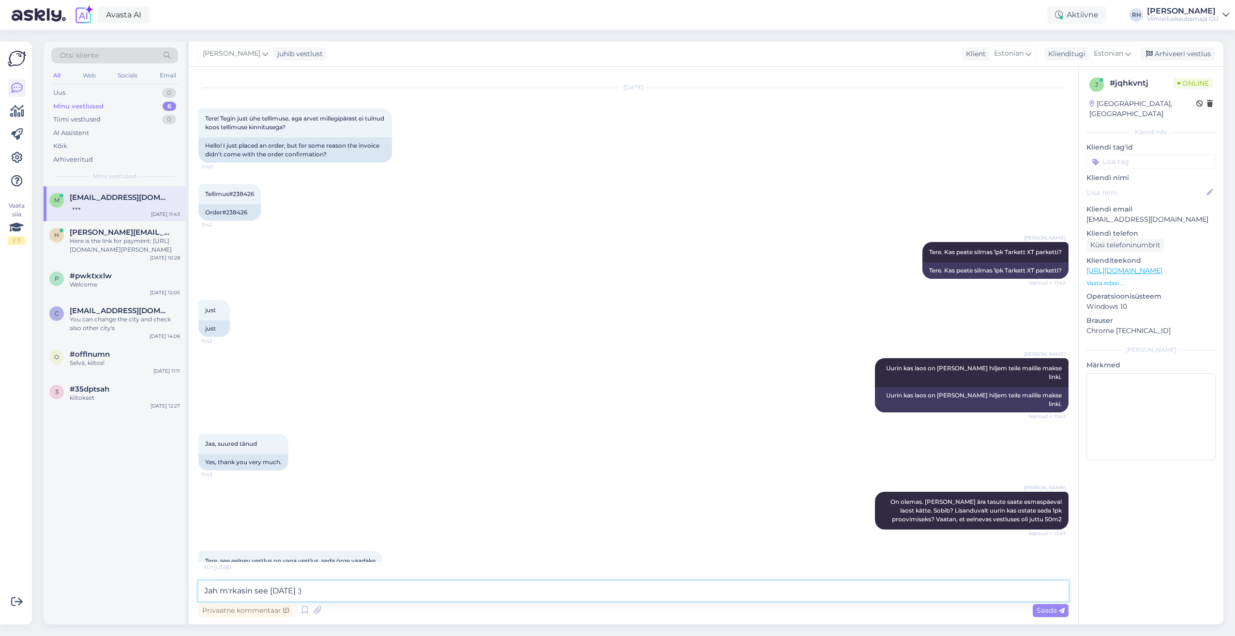
click at [230, 589] on textarea "Jah m'rkasin see [DATE] :)" at bounding box center [633, 591] width 870 height 20
type textarea "Jah märkasin see [DATE] :)"
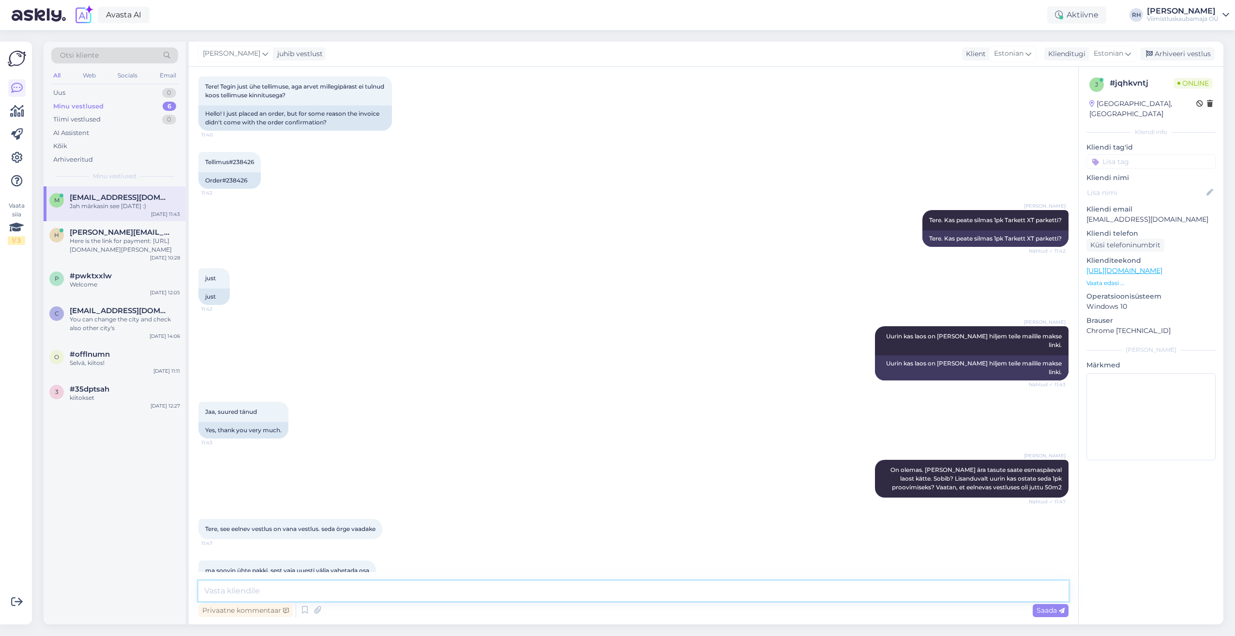
click at [286, 600] on textarea at bounding box center [633, 591] width 870 height 20
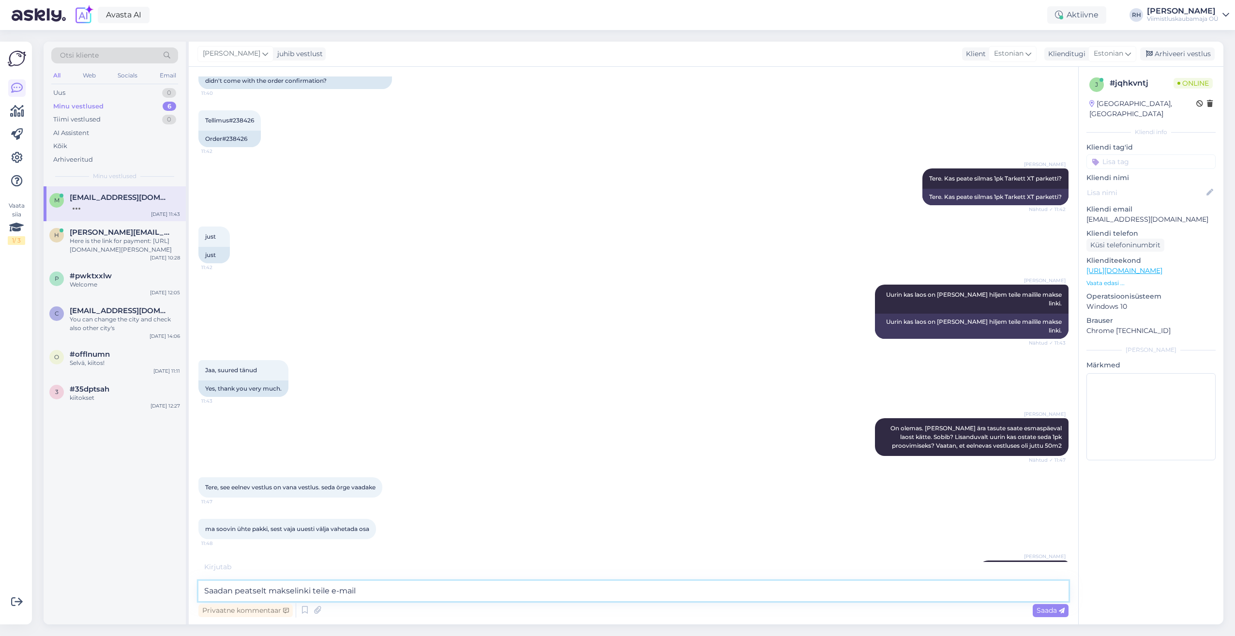
type textarea "Saadan peatselt makselinki teile e-maili"
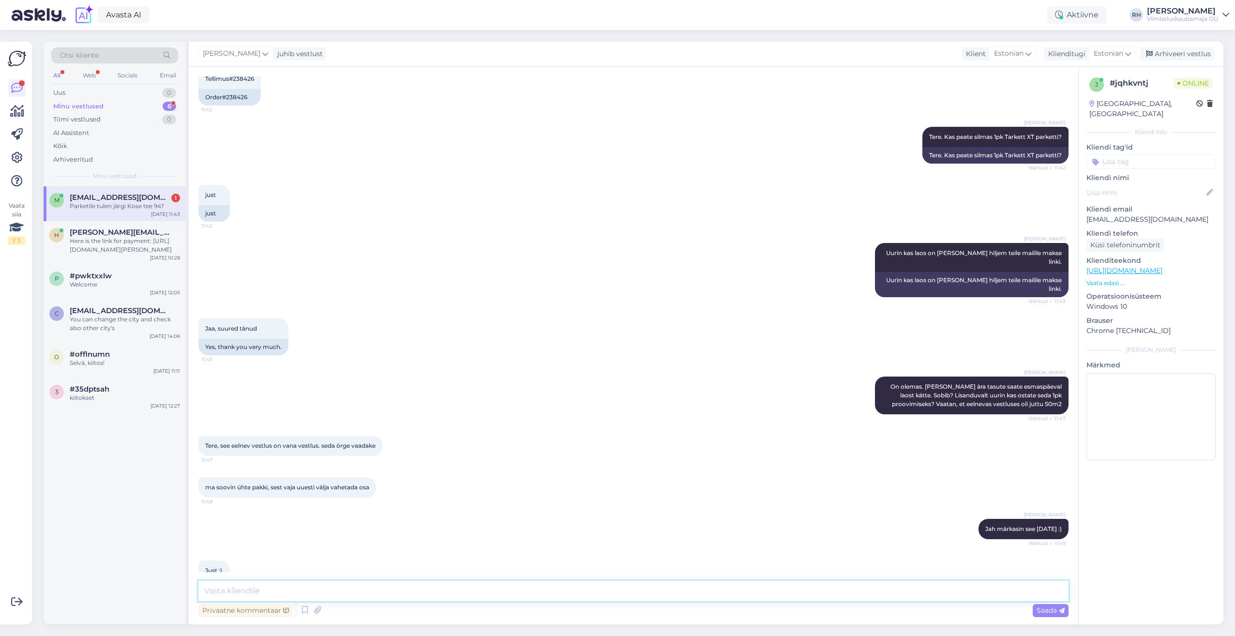
scroll to position [1025, 0]
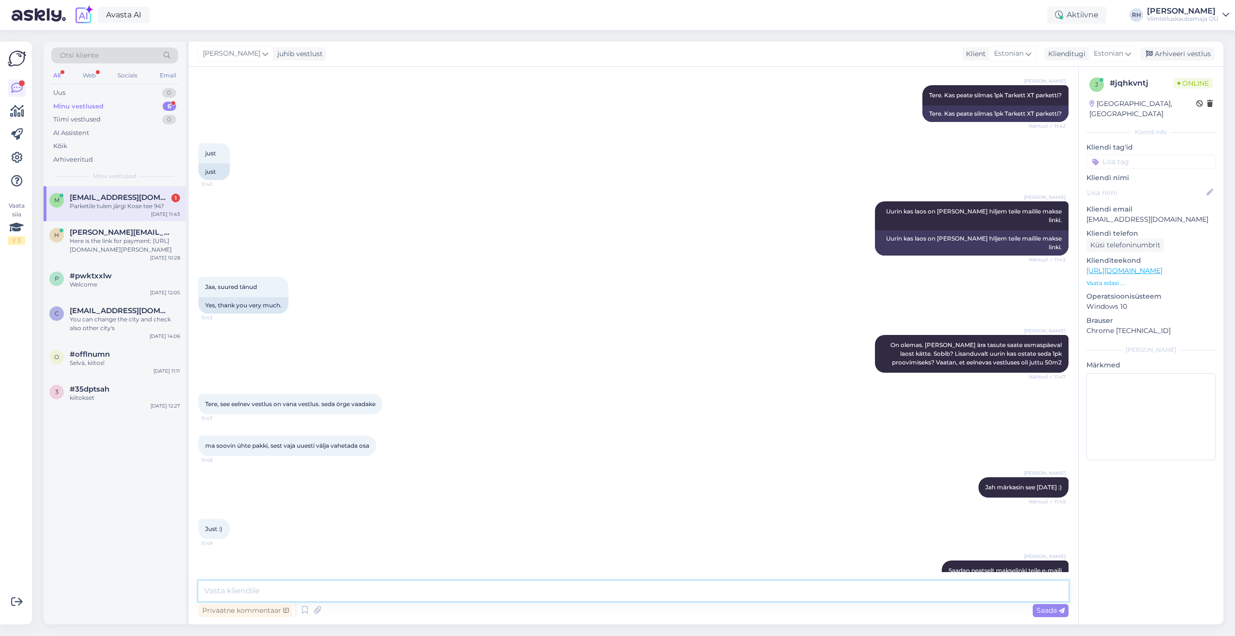
click at [227, 587] on textarea at bounding box center [633, 591] width 870 height 20
drag, startPoint x: 296, startPoint y: 584, endPoint x: 247, endPoint y: 588, distance: 49.6
click at [247, 588] on textarea "[PERSON_NAME] on Reti tee 6" at bounding box center [633, 591] width 870 height 20
paste textarea "[GEOGRAPHIC_DATA], 75312 [PERSON_NAME][GEOGRAPHIC_DATA]"
click at [280, 588] on textarea "[PERSON_NAME] on [STREET_ADDRESS][PERSON_NAME]" at bounding box center [633, 591] width 870 height 20
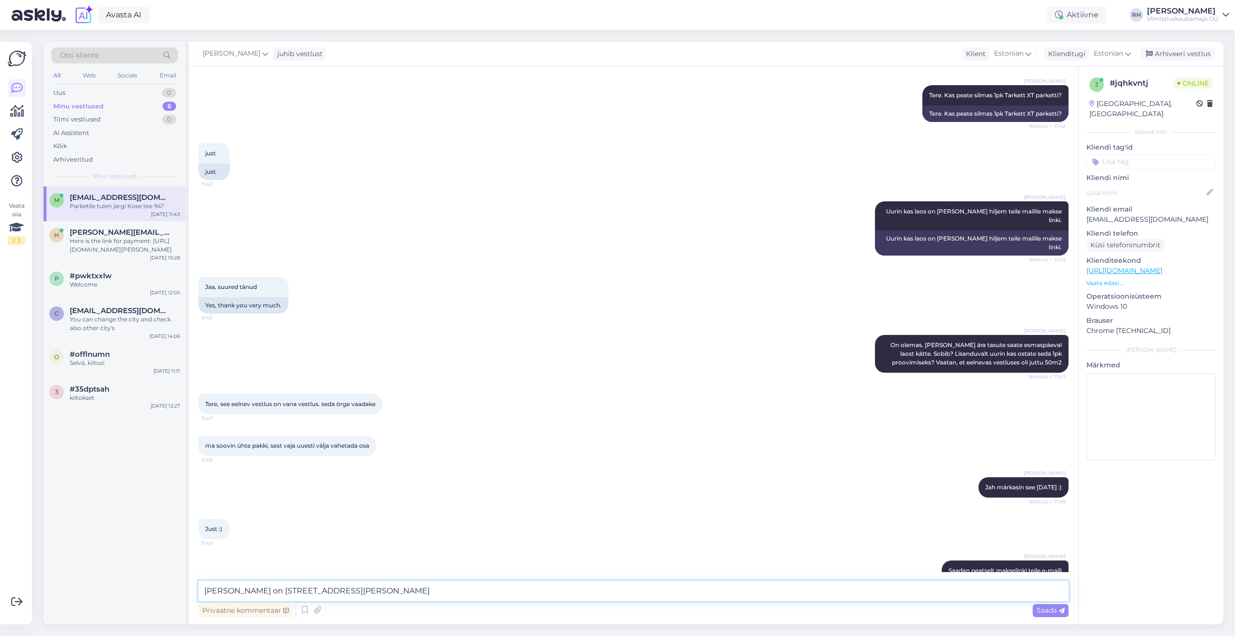
type textarea "[PERSON_NAME] on [STREET_ADDRESS][PERSON_NAME]"
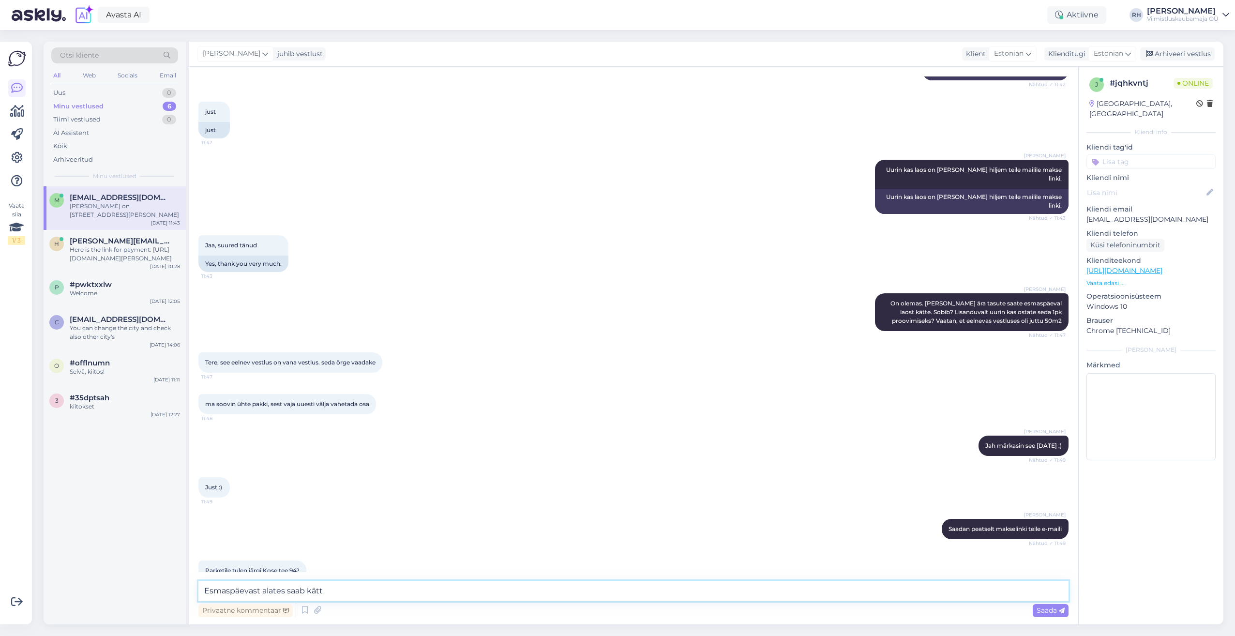
type textarea "Esmaspäevast alates saab kätte"
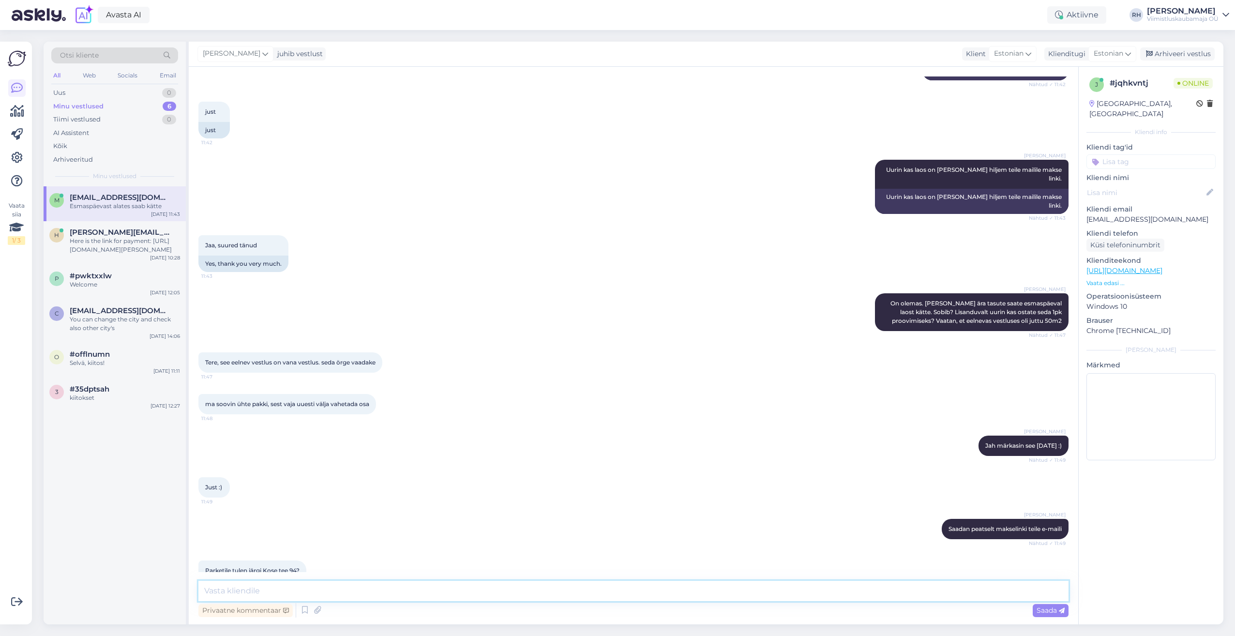
scroll to position [1108, 0]
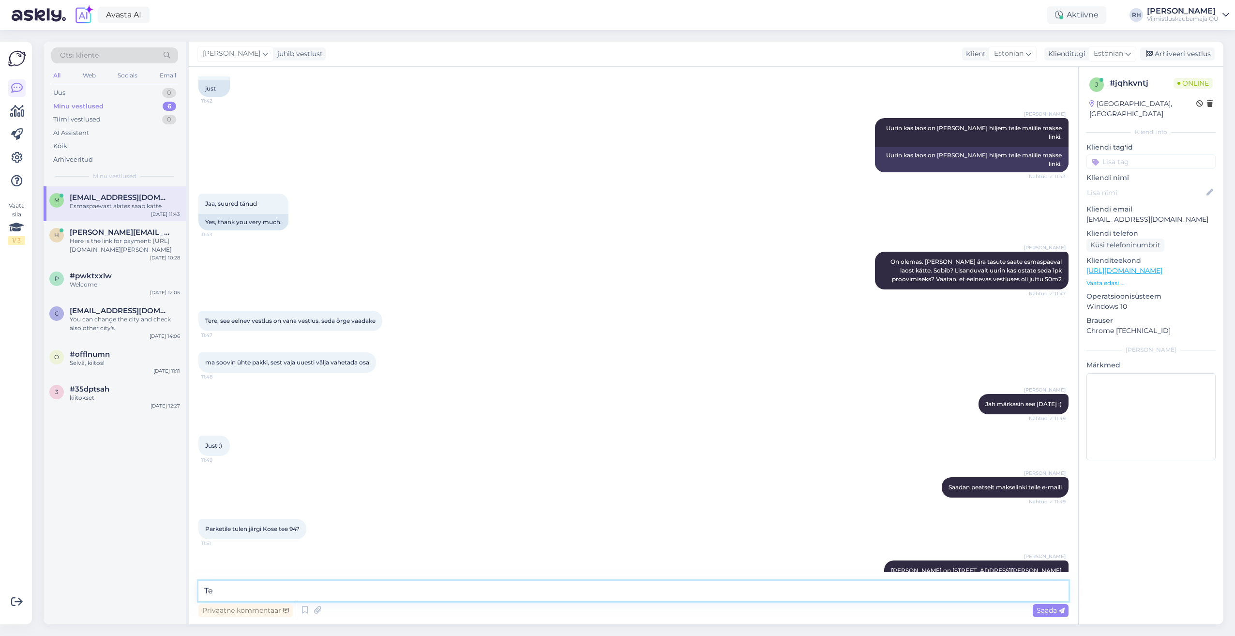
type textarea "T"
type textarea "K"
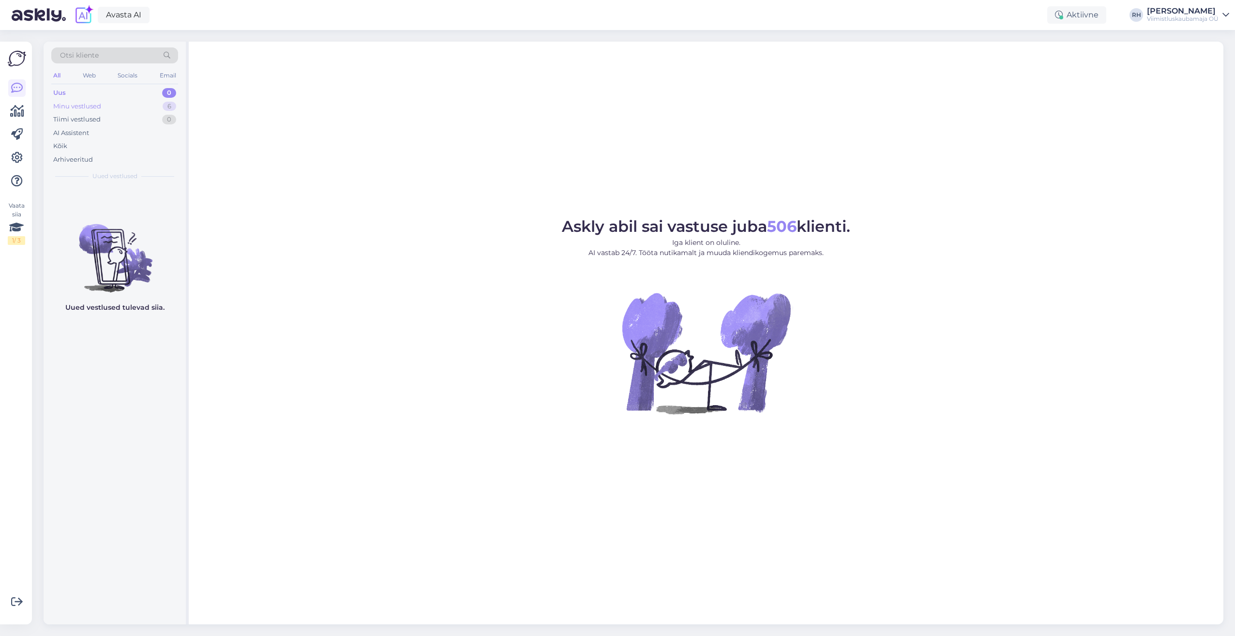
click at [85, 102] on div "Minu vestlused" at bounding box center [77, 107] width 48 height 10
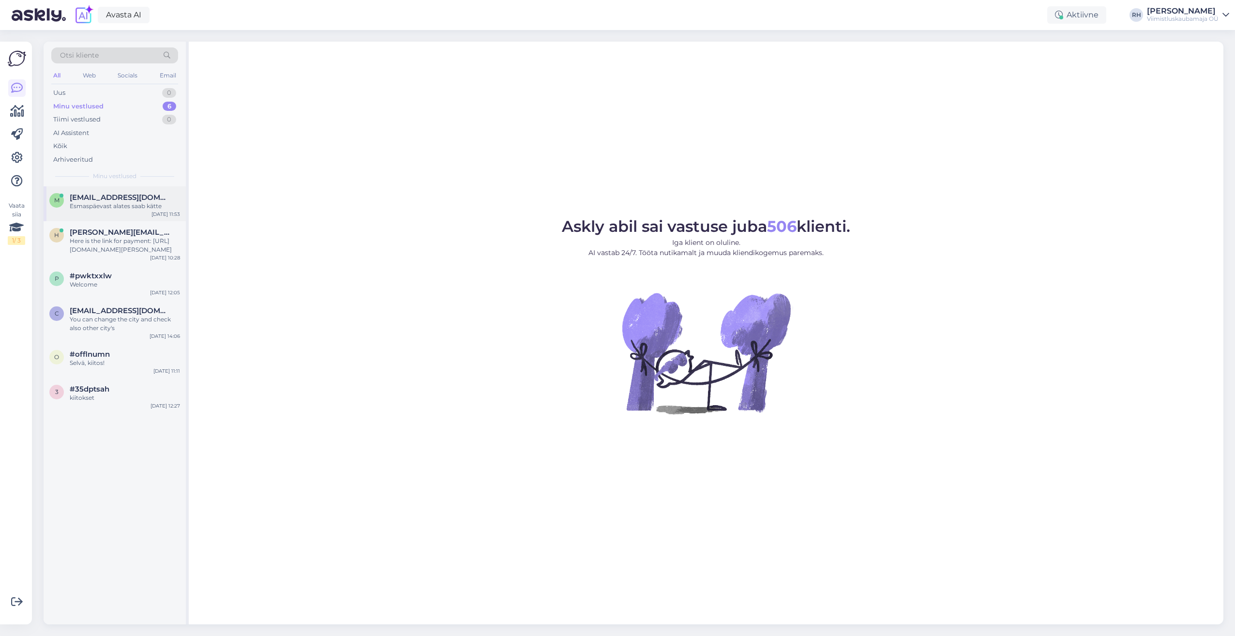
click at [117, 209] on div "Esmaspäevast alates saab kätte" at bounding box center [125, 206] width 110 height 9
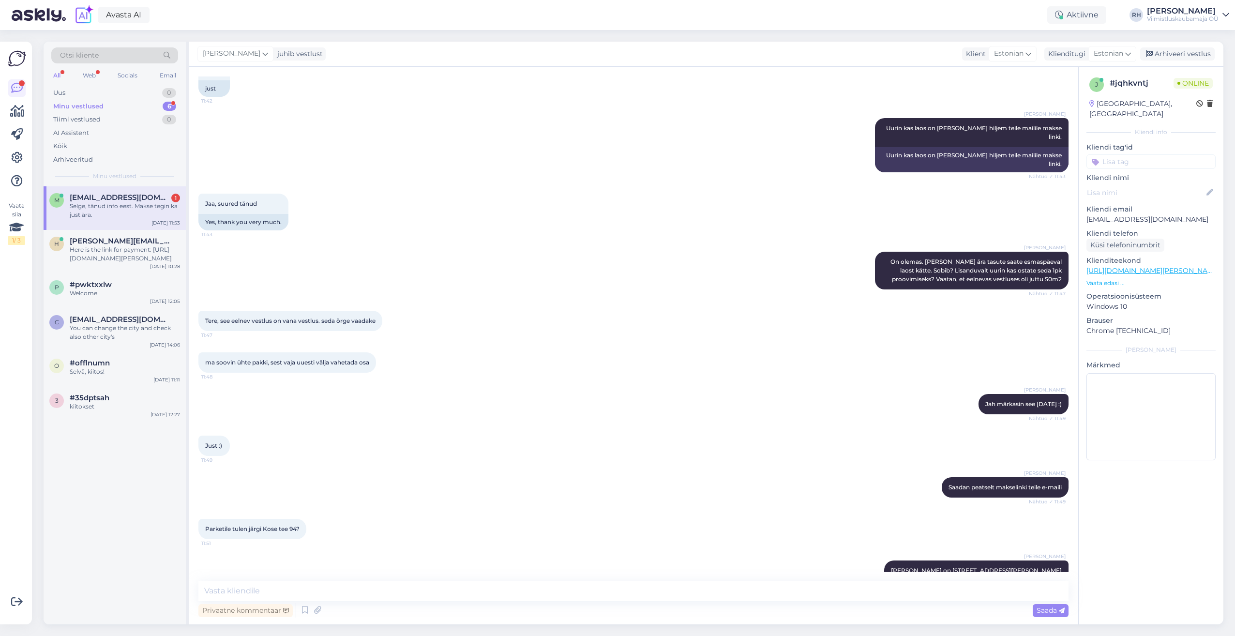
scroll to position [1150, 0]
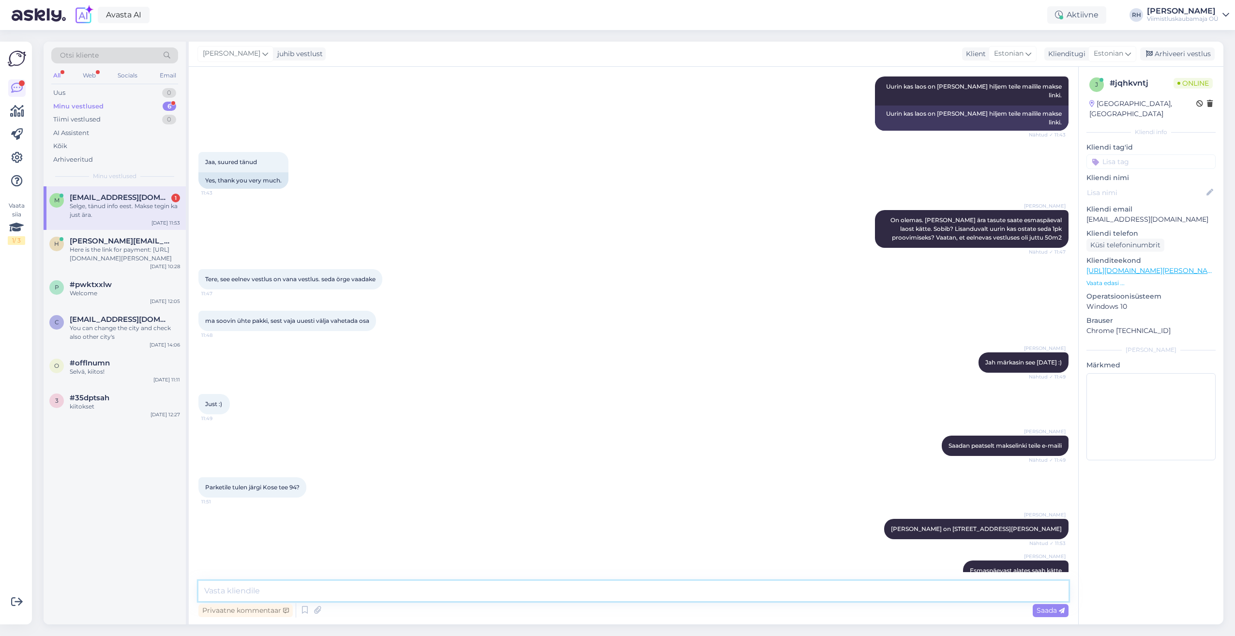
click at [336, 589] on textarea at bounding box center [633, 591] width 870 height 20
click at [520, 591] on textarea "Tänan. Saadan hiljem mailile teile laos oleva kontakti. Helistage igakshjuhuks …" at bounding box center [633, 591] width 870 height 20
click at [524, 591] on textarea "Tänan. Saadan hiljem mailile teile laos oleva kontakti. Helistage igakshjuhuks …" at bounding box center [633, 591] width 870 height 20
click at [515, 587] on textarea "Tänan. Saadan hiljem mailile teile laos oleva kontakti. Helistage igakshjuhuks …" at bounding box center [633, 591] width 870 height 20
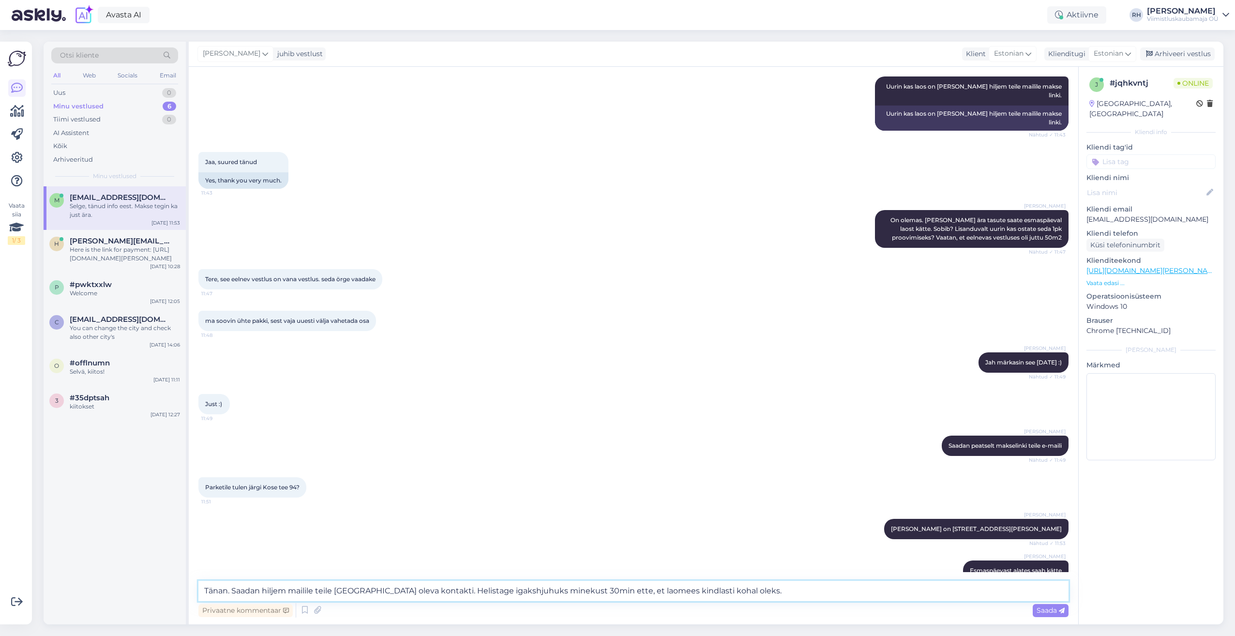
click at [569, 590] on textarea "Tänan. Saadan hiljem mailile teile laos oleva kontakti. Helistage igakshjuhuks …" at bounding box center [633, 591] width 870 height 20
click at [723, 591] on textarea "Tänan. Saadan hiljem mailile teile laos oleva kontakti. Helistage igakshjuhuks …" at bounding box center [633, 591] width 870 height 20
drag, startPoint x: 412, startPoint y: 592, endPoint x: 785, endPoint y: 585, distance: 373.2
click at [783, 589] on textarea "Tänan. Saadan hiljem mailile teile laos oleva kontakti. Helistage igakshjuhuks …" at bounding box center [633, 591] width 870 height 20
type textarea "Tänan. Saadan hiljem mailile teile laos oleva kontakti."
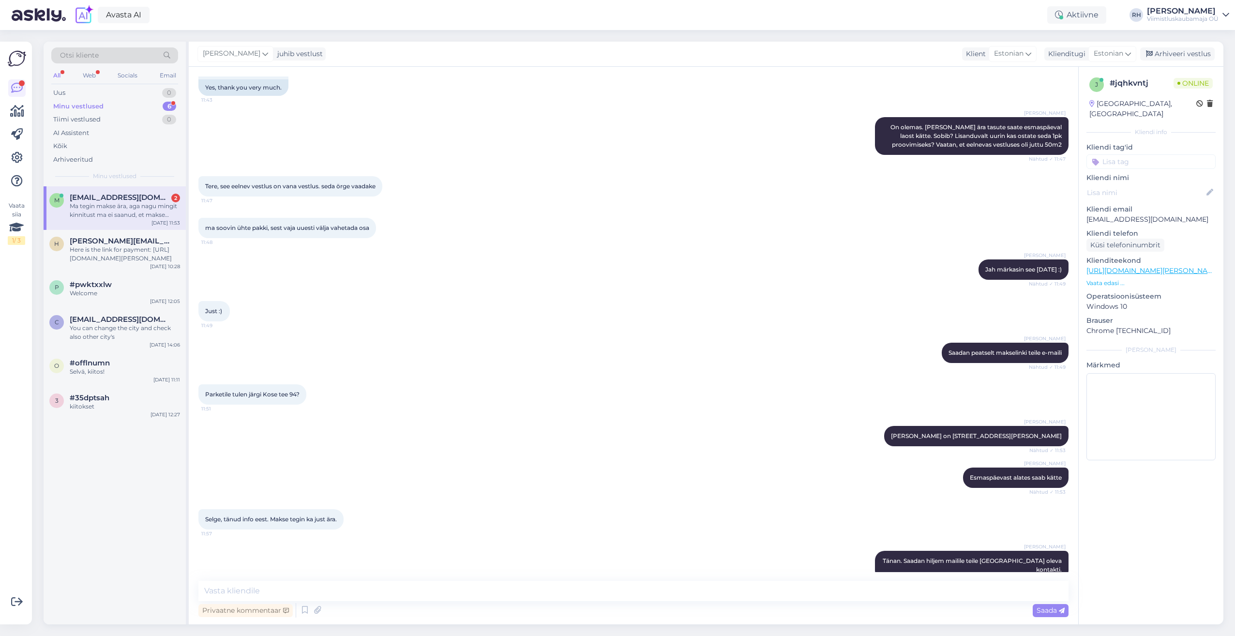
scroll to position [1301, 0]
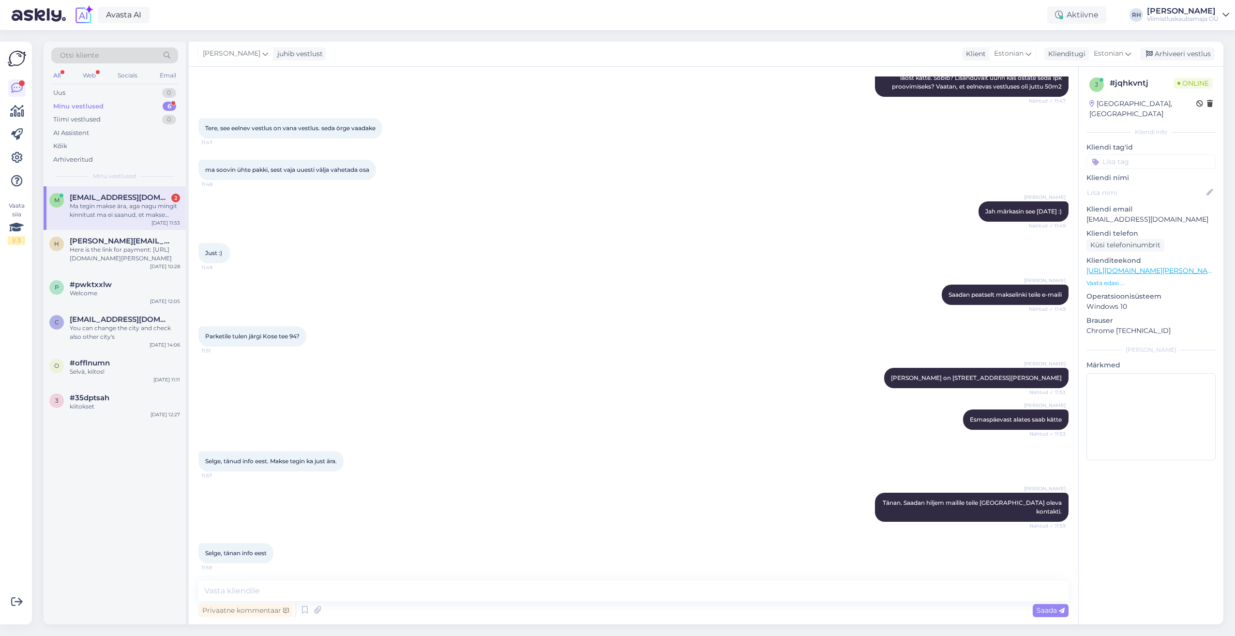
click at [95, 207] on div "Ma tegin makse ära, aga nagu mingit kinnitust ma ei saanud, et makse tehtud. Ku…" at bounding box center [125, 210] width 110 height 17
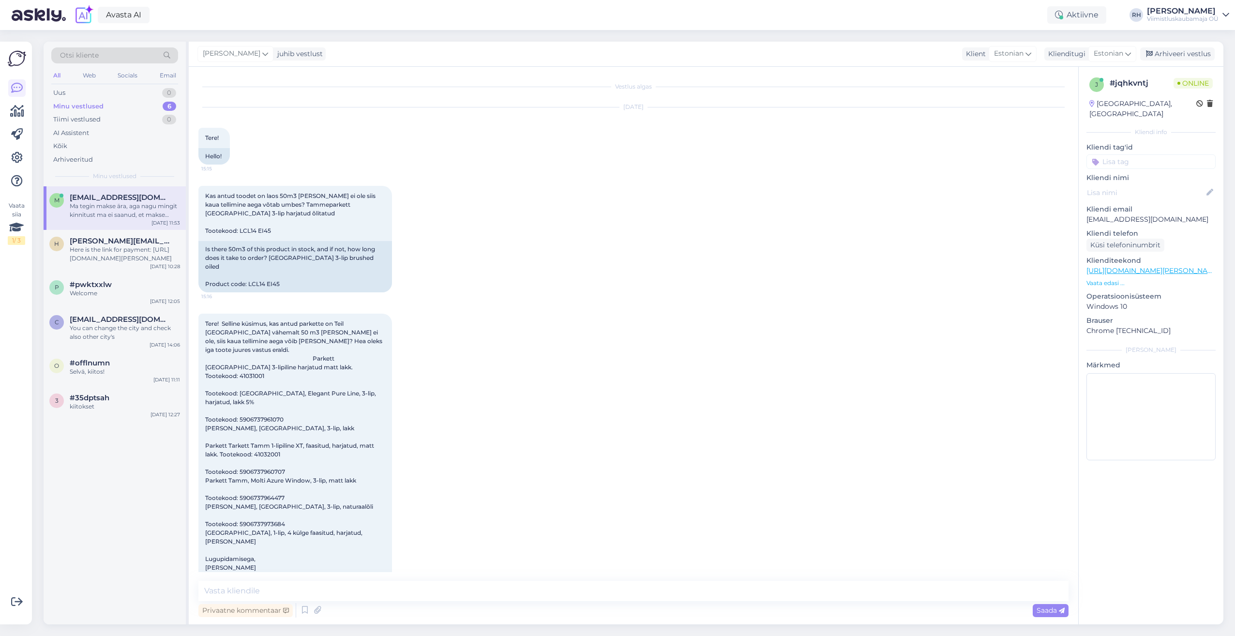
click at [79, 203] on div "Ma tegin makse ära, aga nagu mingit kinnitust ma ei saanud, et makse tehtud. Ku…" at bounding box center [125, 210] width 110 height 17
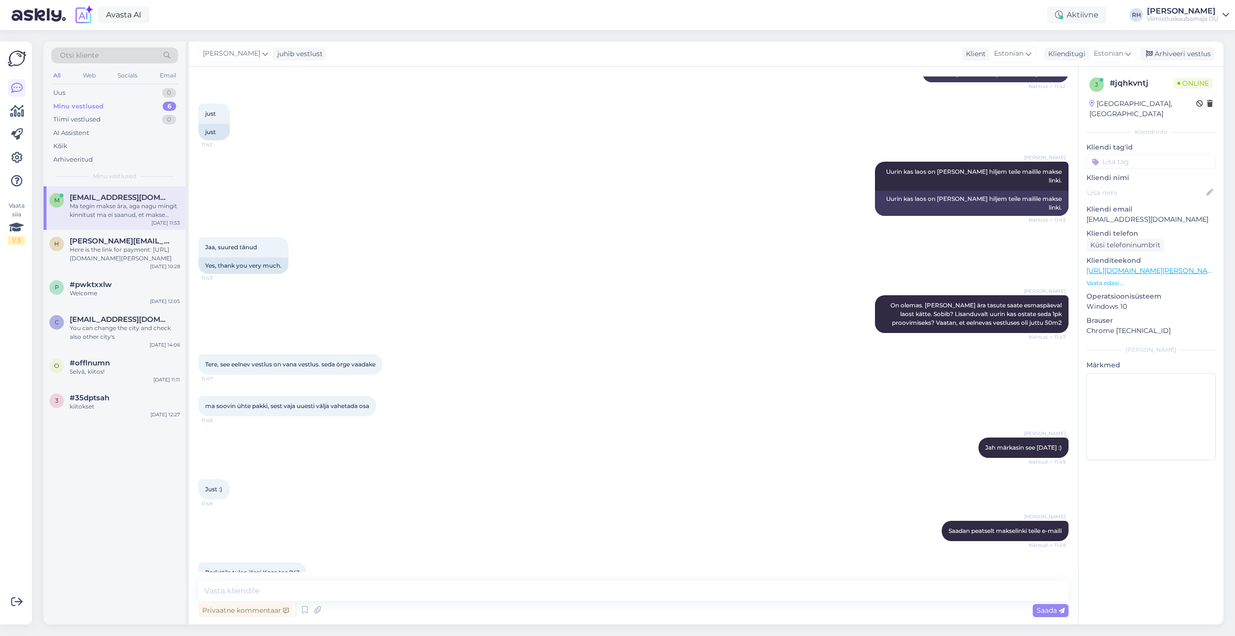
scroll to position [1301, 0]
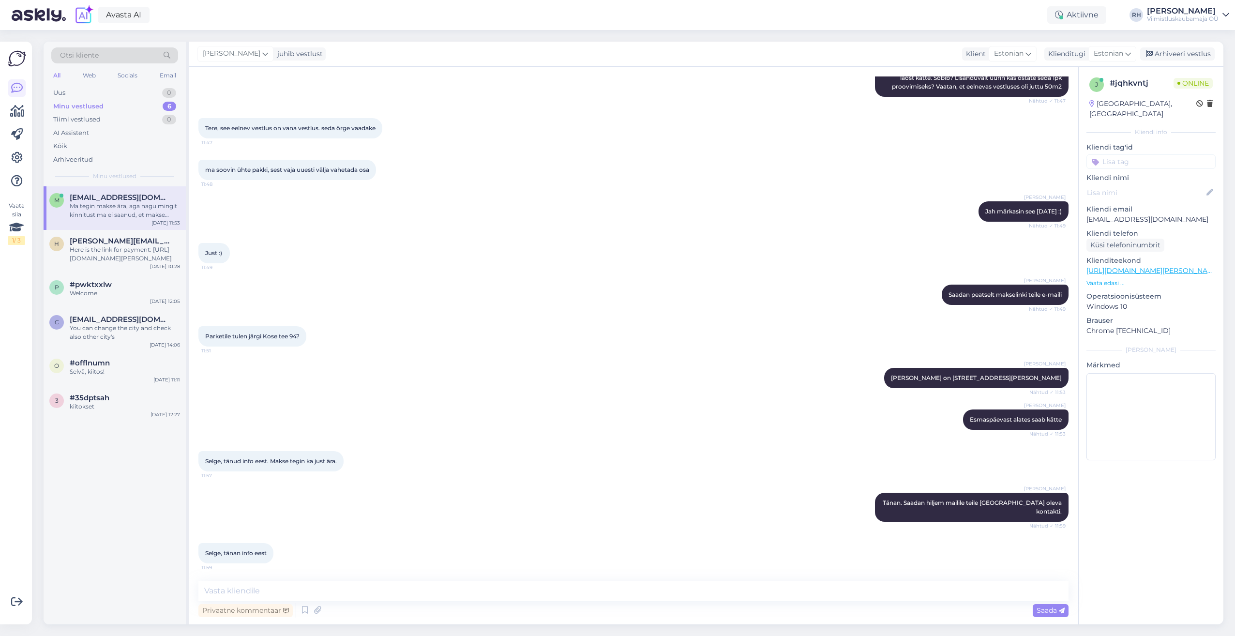
drag, startPoint x: 241, startPoint y: 534, endPoint x: 371, endPoint y: 557, distance: 131.4
click at [371, 585] on div "Ma tegin makse ära, aga nagu mingit kinnitust ma ei saanud, et makse tehtud. Ku…" at bounding box center [295, 608] width 194 height 46
drag, startPoint x: 371, startPoint y: 557, endPoint x: 284, endPoint y: 554, distance: 87.2
click at [284, 585] on div "Ma tegin makse ära, aga nagu mingit kinnitust ma ei saanud, et makse tehtud. Ku…" at bounding box center [295, 608] width 194 height 46
click at [253, 585] on div "Ma tegin makse ära, aga nagu mingit kinnitust ma ei saanud, et makse tehtud. Ku…" at bounding box center [295, 608] width 194 height 46
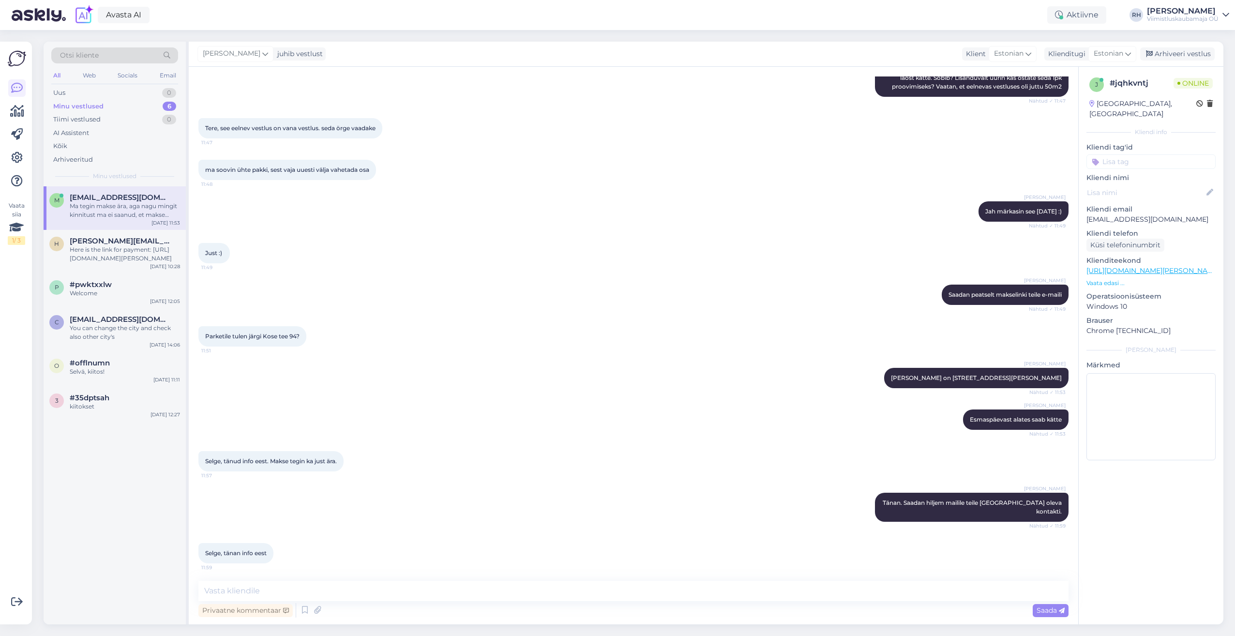
drag, startPoint x: 253, startPoint y: 553, endPoint x: 203, endPoint y: 526, distance: 56.3
click at [203, 585] on div "Ma tegin makse ära, aga nagu mingit kinnitust ma ei saanud, et makse tehtud. Ku…" at bounding box center [295, 608] width 194 height 46
drag, startPoint x: 203, startPoint y: 526, endPoint x: 259, endPoint y: 590, distance: 85.8
click at [259, 590] on textarea at bounding box center [633, 591] width 870 height 20
type textarea "Ei oskagi öelda. Näen, et on laekunud e. sellega on kõik korras."
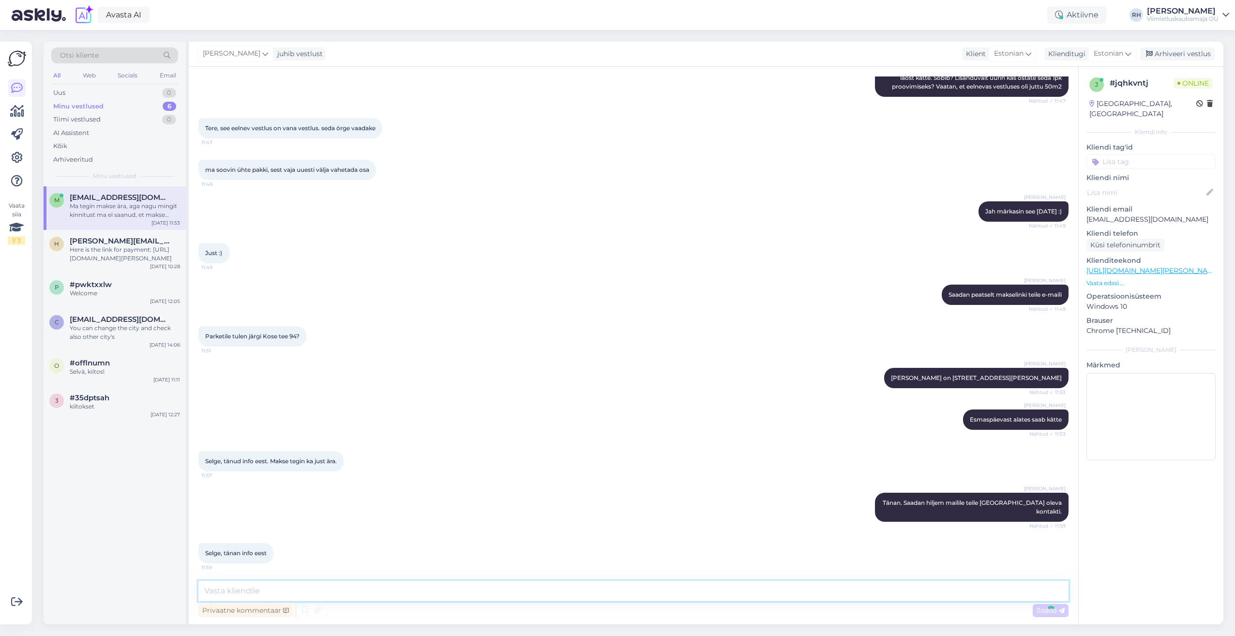
scroll to position [1351, 0]
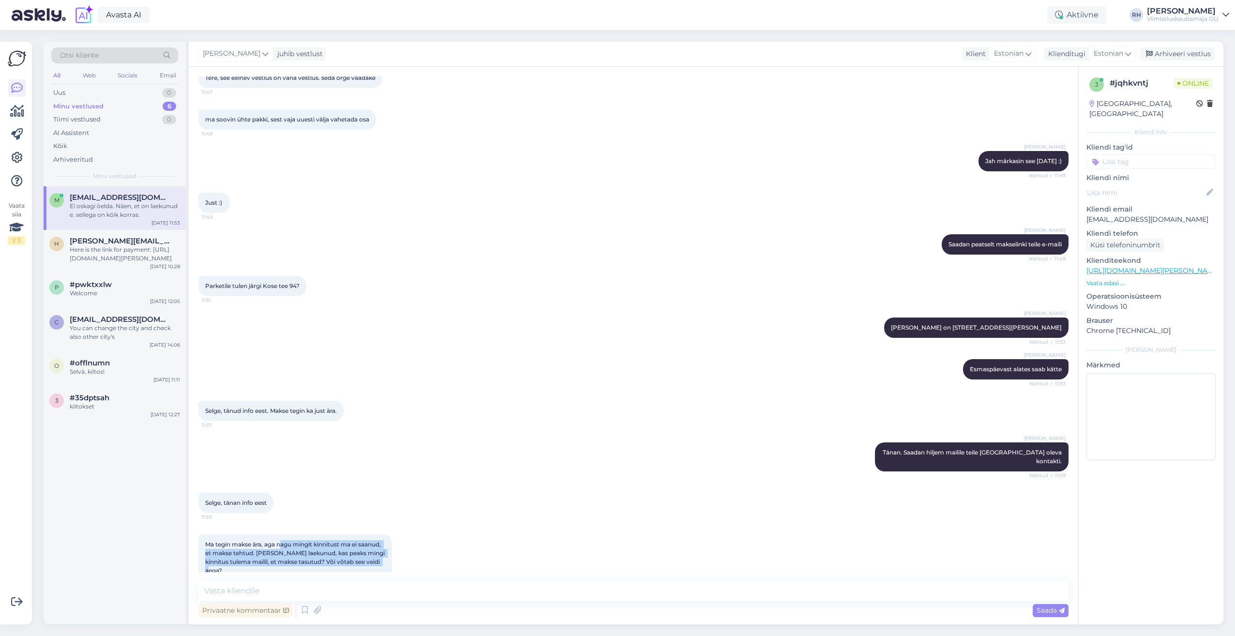
drag, startPoint x: 282, startPoint y: 475, endPoint x: 371, endPoint y: 519, distance: 99.3
click at [371, 524] on div "Ma tegin makse ära, aga nagu mingit kinnitust ma ei saanud, et makse tehtud. Ku…" at bounding box center [633, 558] width 870 height 68
drag, startPoint x: 371, startPoint y: 519, endPoint x: 343, endPoint y: 532, distance: 31.2
click at [343, 591] on div "Rivo Hiis Ei oskagi öelda. Näen, et on laekunud e. sellega on kõik korras. 12:05" at bounding box center [633, 612] width 870 height 42
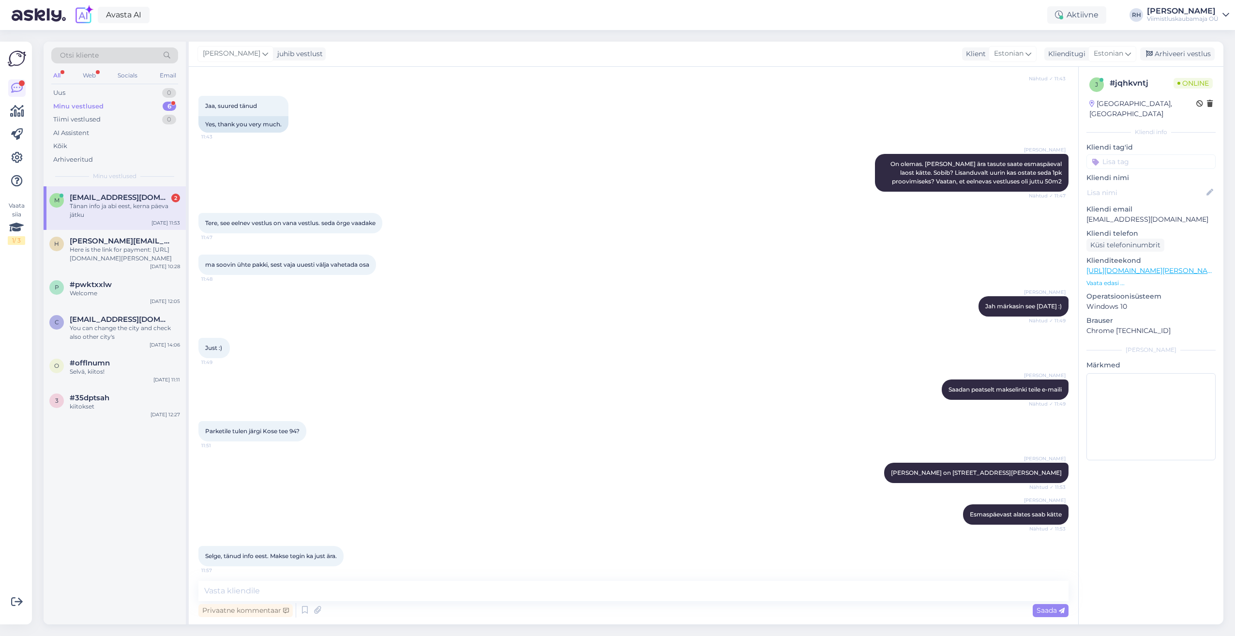
scroll to position [1443, 0]
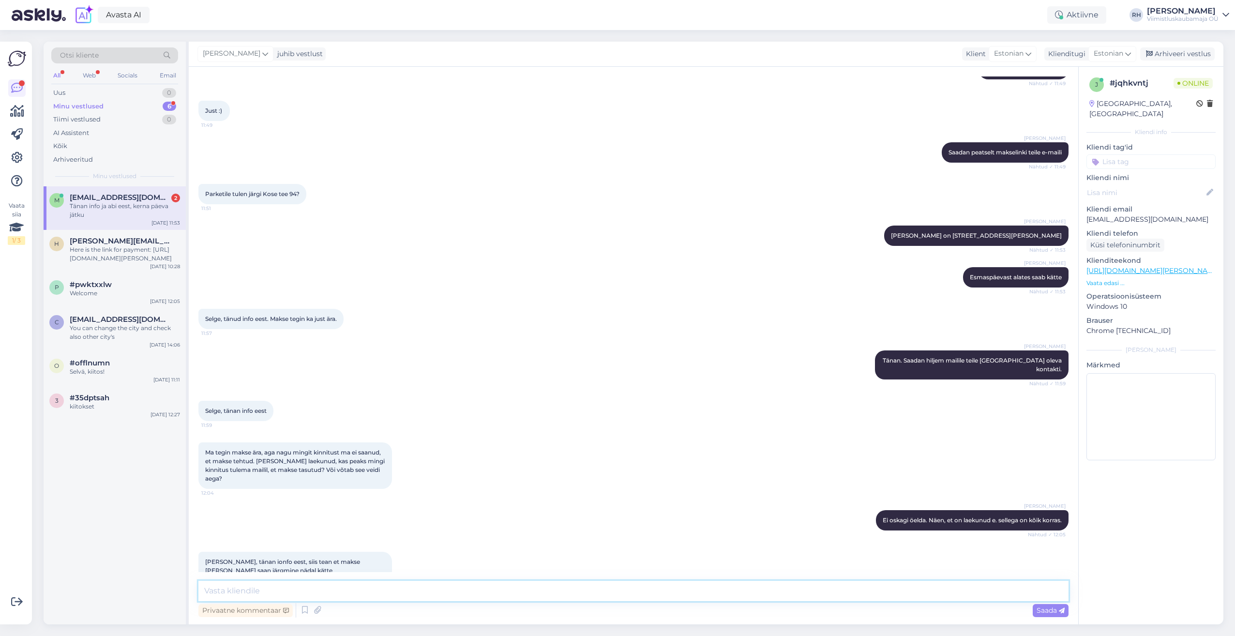
click at [240, 588] on textarea at bounding box center [633, 591] width 870 height 20
type textarea "Tänan. Teile samuti."
